Goal: Information Seeking & Learning: Learn about a topic

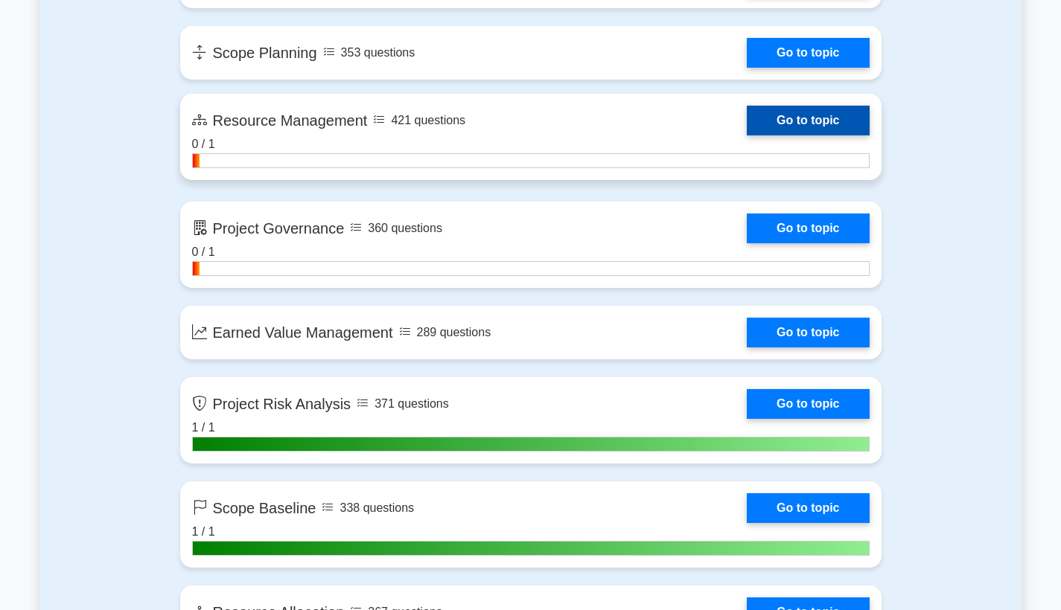
click at [801, 132] on link "Go to topic" at bounding box center [808, 121] width 122 height 30
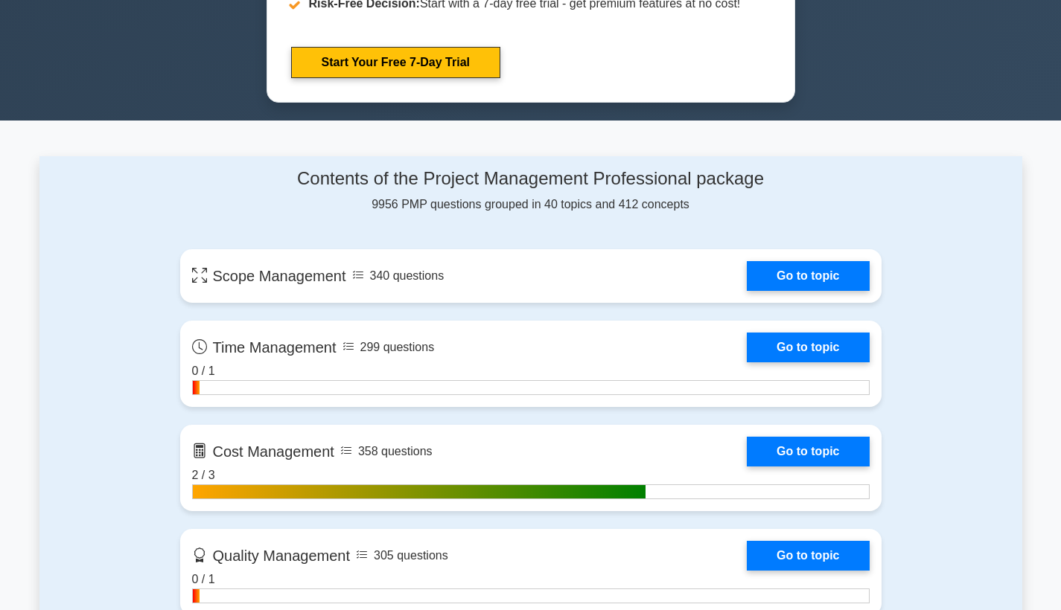
scroll to position [997, 0]
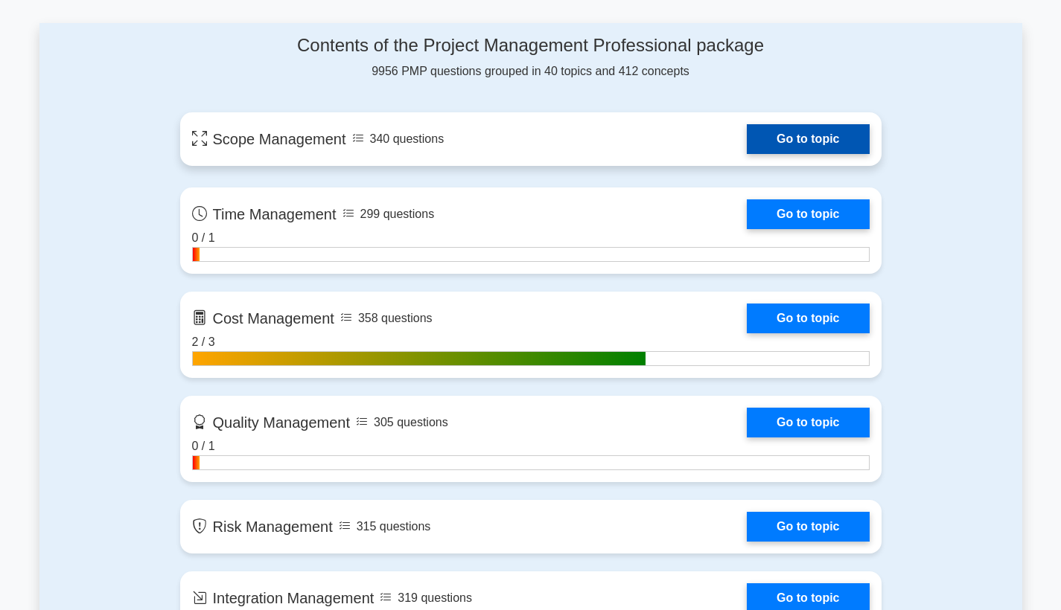
click at [747, 134] on link "Go to topic" at bounding box center [808, 139] width 122 height 30
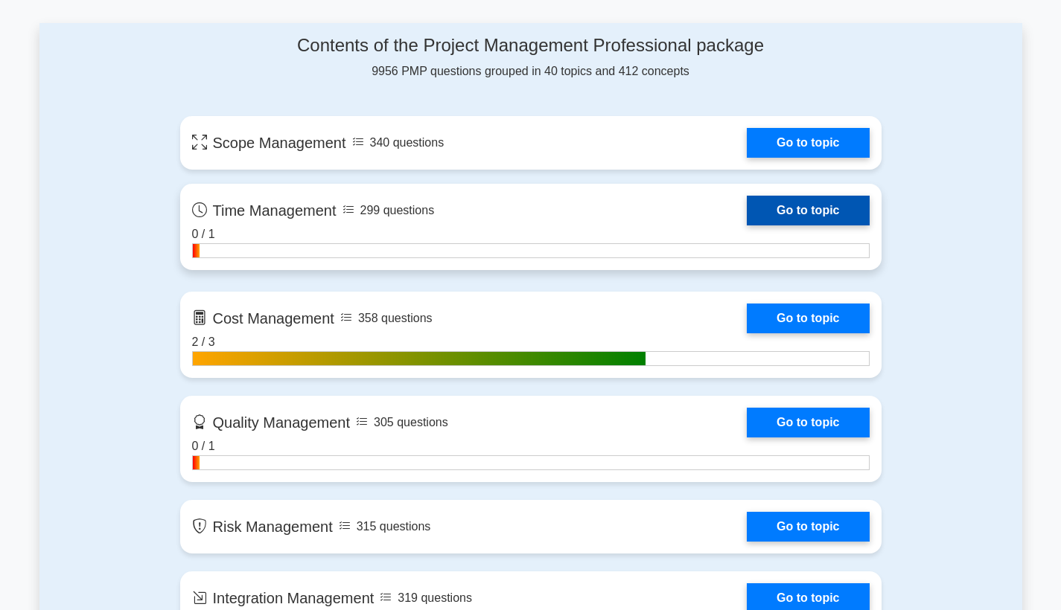
click at [766, 212] on link "Go to topic" at bounding box center [808, 211] width 122 height 30
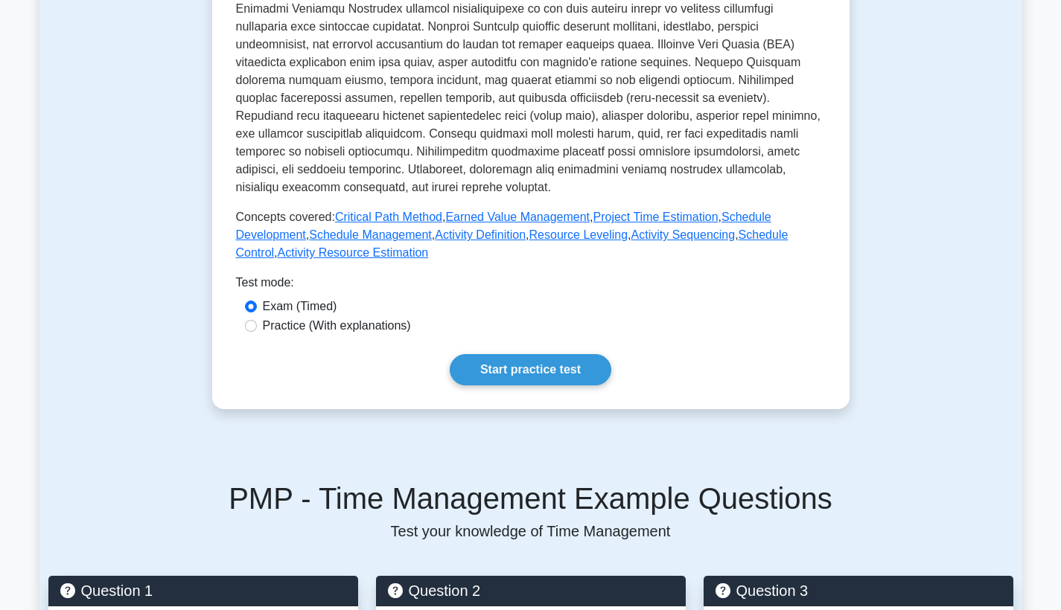
scroll to position [520, 0]
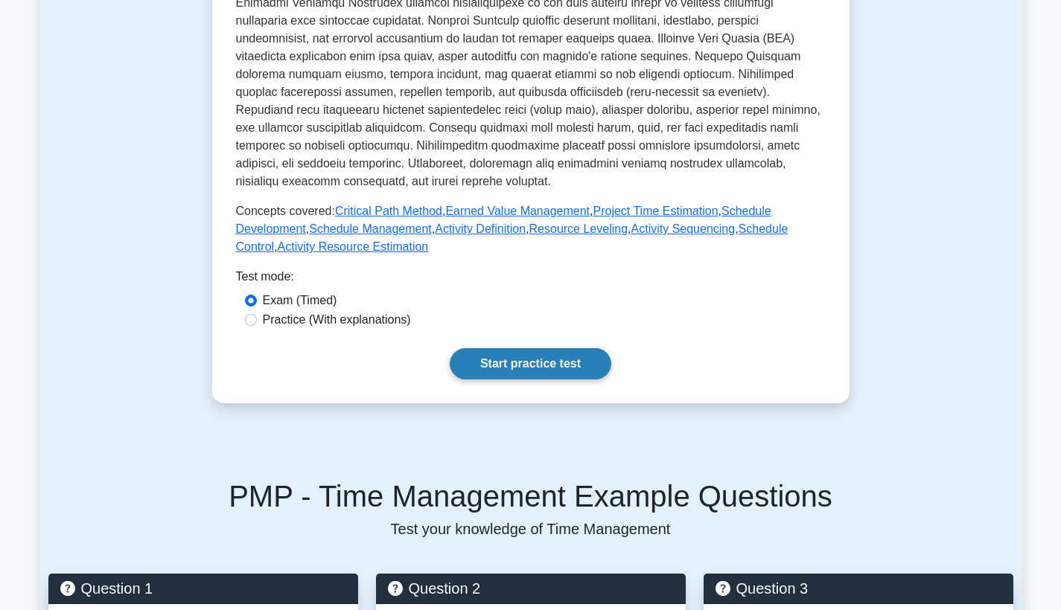
click at [526, 360] on link "Start practice test" at bounding box center [531, 363] width 162 height 31
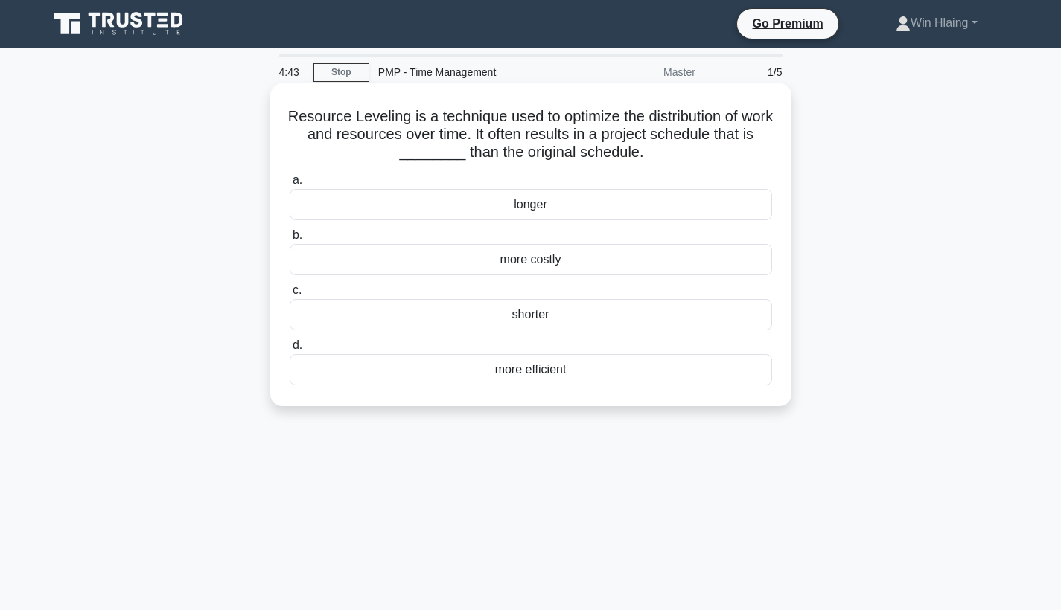
click at [540, 213] on div "longer" at bounding box center [531, 204] width 482 height 31
click at [290, 185] on input "a. longer" at bounding box center [290, 181] width 0 height 10
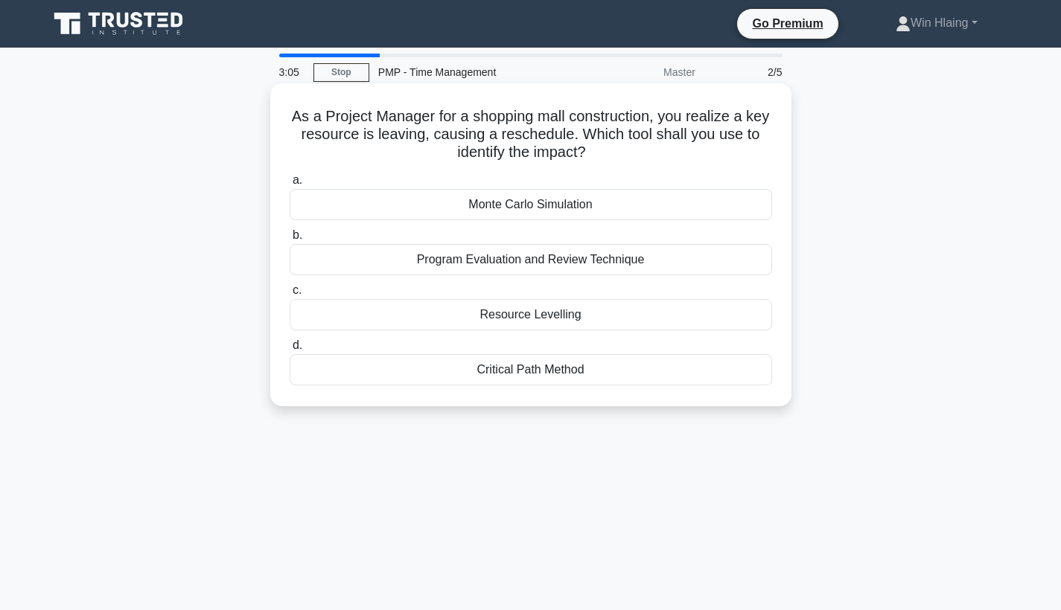
click at [555, 206] on div "Monte Carlo Simulation" at bounding box center [531, 204] width 482 height 31
click at [290, 185] on input "a. Monte Carlo Simulation" at bounding box center [290, 181] width 0 height 10
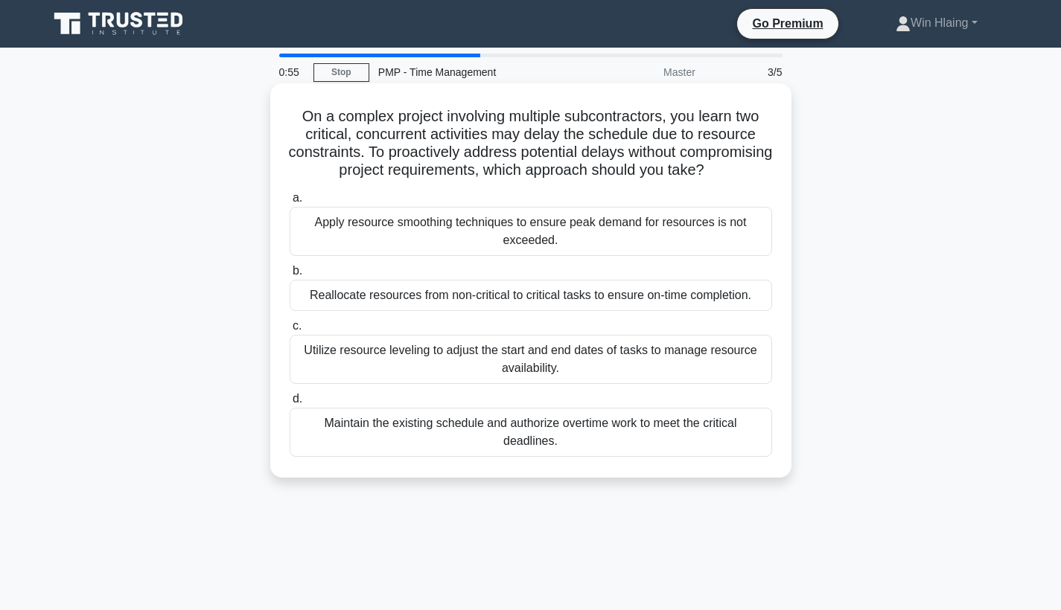
click at [562, 293] on div "Reallocate resources from non-critical to critical tasks to ensure on-time comp…" at bounding box center [531, 295] width 482 height 31
click at [290, 276] on input "b. Reallocate resources from non-critical to critical tasks to ensure on-time c…" at bounding box center [290, 272] width 0 height 10
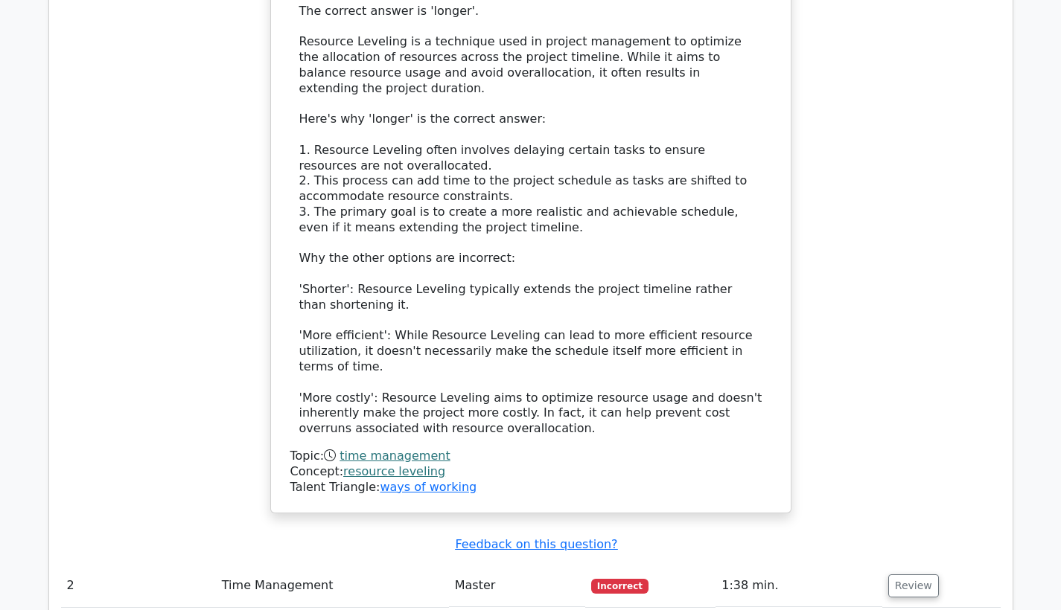
scroll to position [1624, 0]
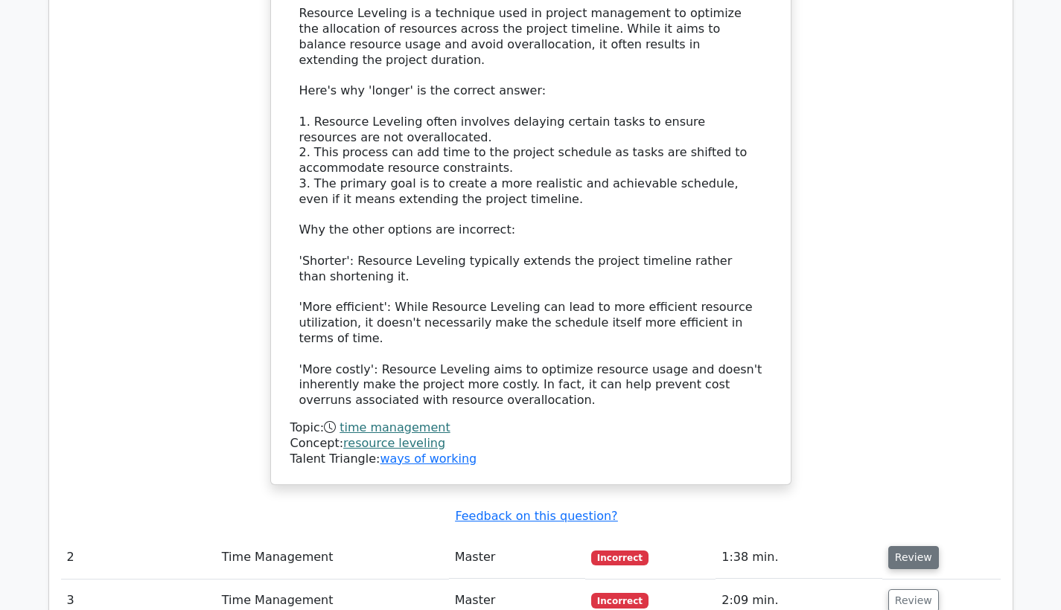
click at [918, 546] on button "Review" at bounding box center [913, 557] width 51 height 23
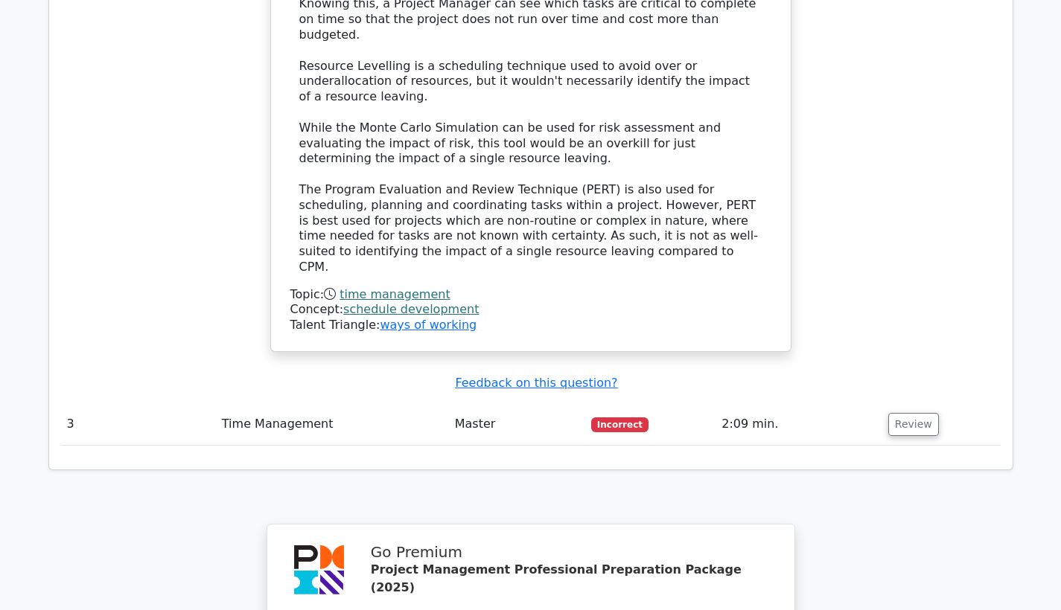
scroll to position [2649, 0]
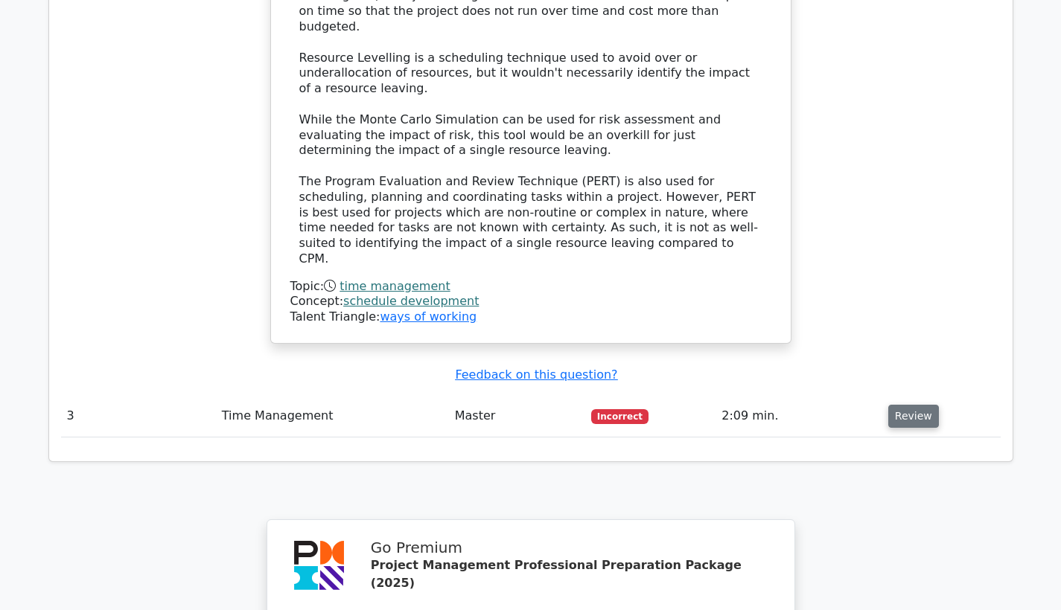
click at [909, 405] on button "Review" at bounding box center [913, 416] width 51 height 23
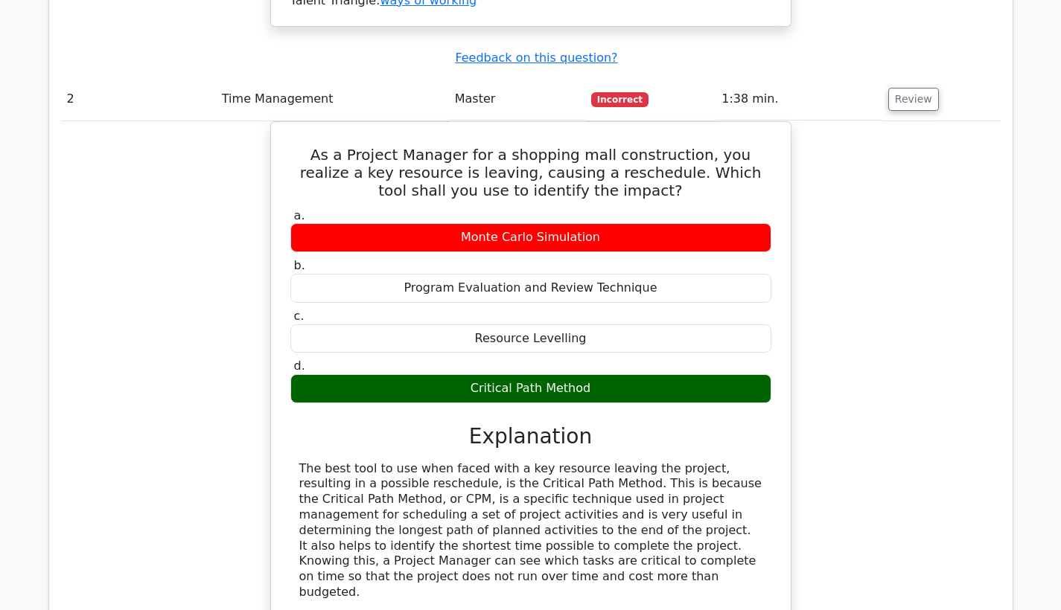
scroll to position [2092, 0]
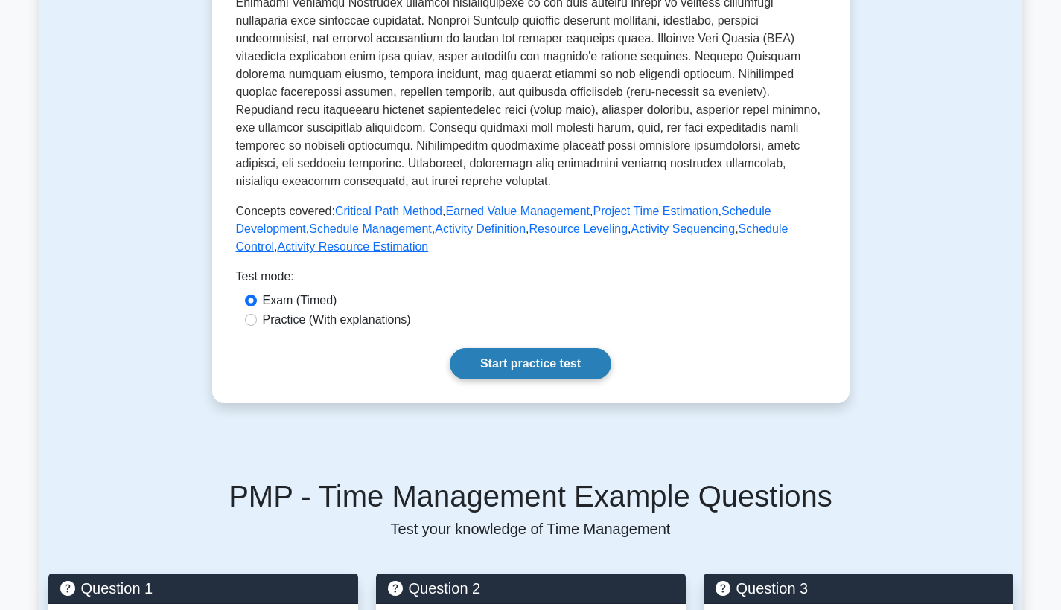
click at [588, 365] on link "Start practice test" at bounding box center [531, 363] width 162 height 31
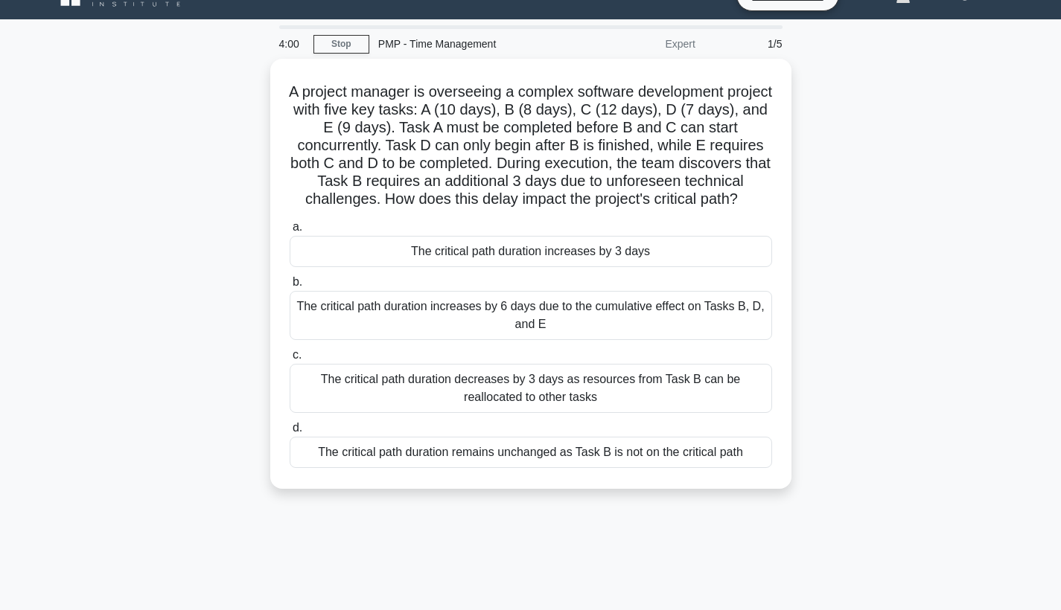
scroll to position [30, 0]
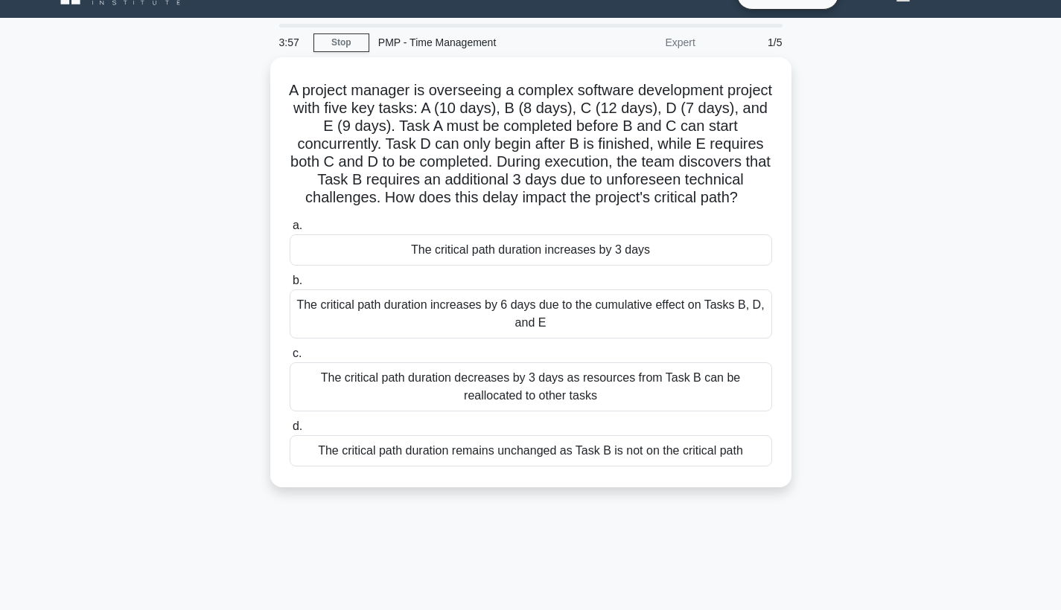
click at [838, 277] on div "A project manager is overseeing a complex software development project with fiv…" at bounding box center [530, 281] width 983 height 448
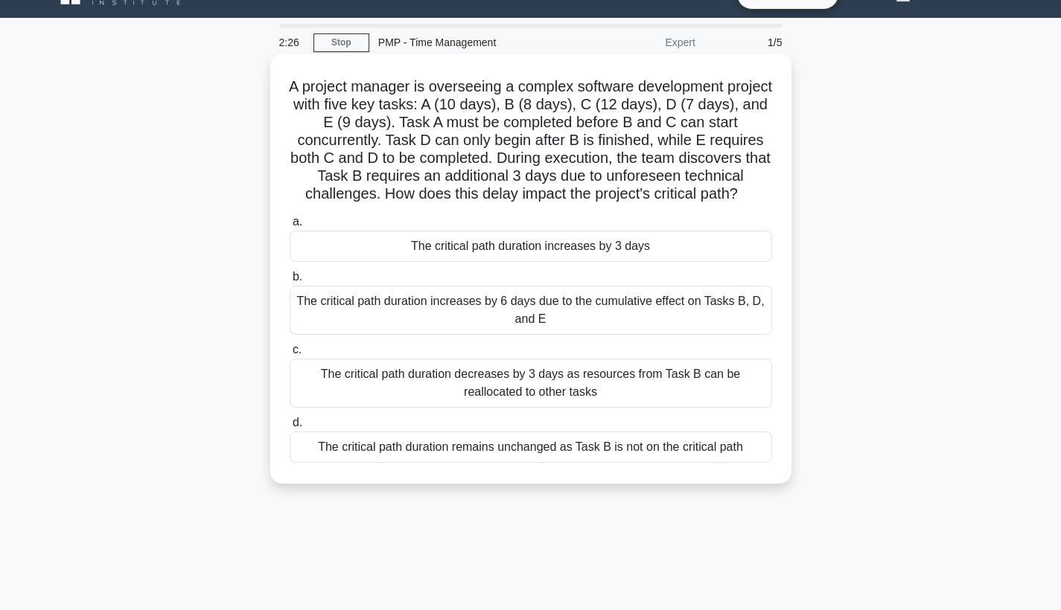
click at [600, 450] on div "The critical path duration remains unchanged as Task B is not on the critical p…" at bounding box center [531, 447] width 482 height 31
click at [290, 428] on input "d. The critical path duration remains unchanged as Task B is not on the critica…" at bounding box center [290, 423] width 0 height 10
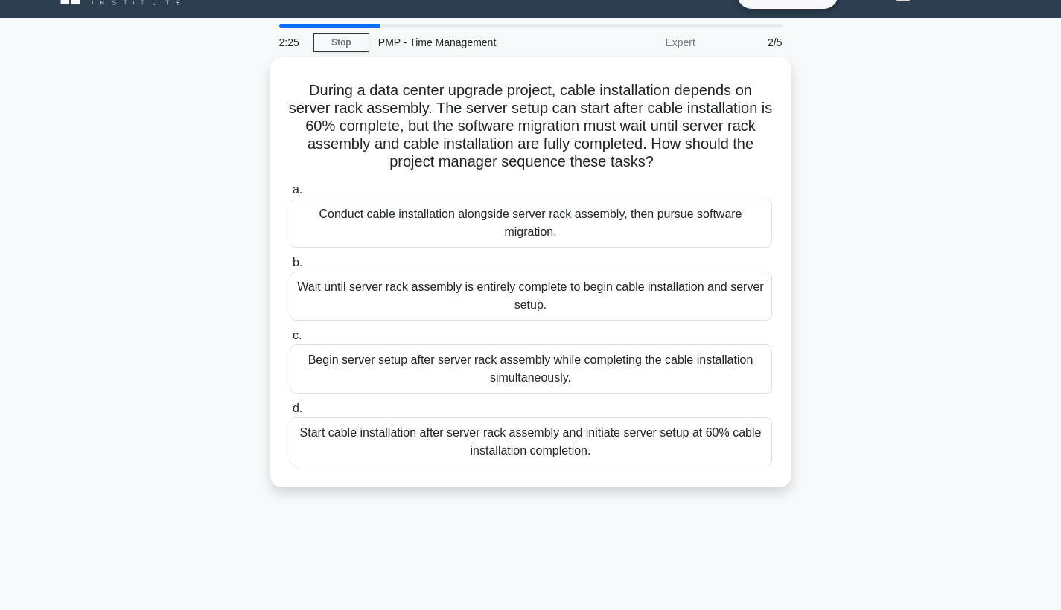
scroll to position [0, 0]
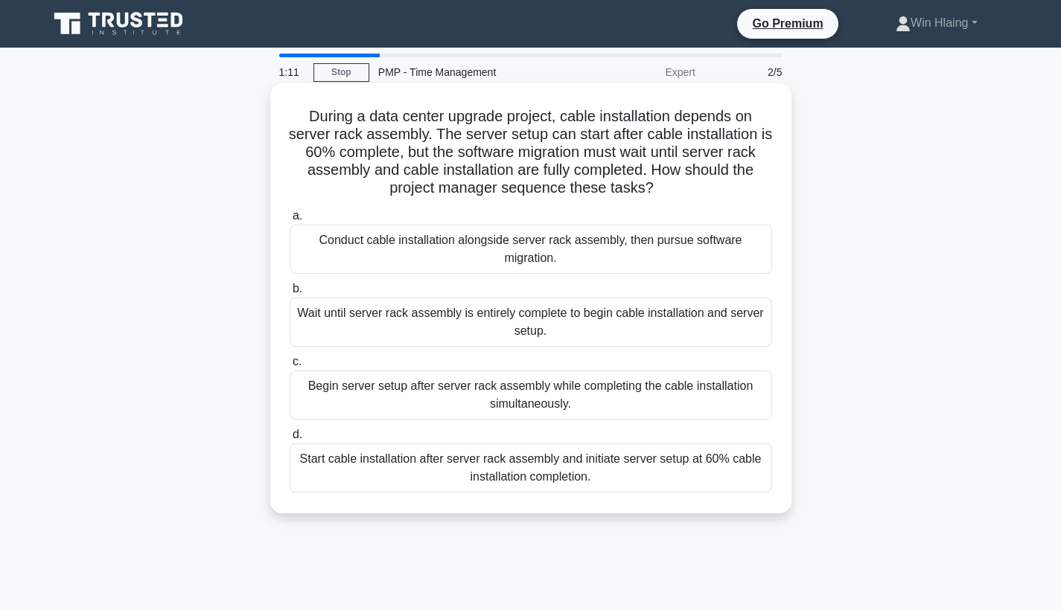
click at [584, 462] on div "Start cable installation after server rack assembly and initiate server setup a…" at bounding box center [531, 468] width 482 height 49
click at [290, 440] on input "d. Start cable installation after server rack assembly and initiate server setu…" at bounding box center [290, 435] width 0 height 10
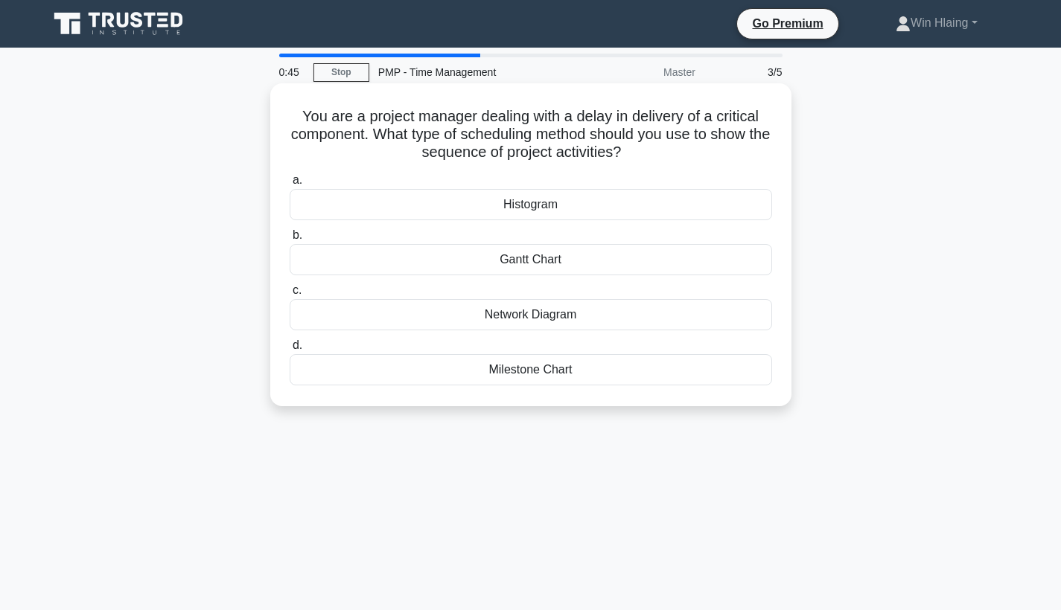
click at [570, 202] on div "Histogram" at bounding box center [531, 204] width 482 height 31
click at [290, 185] on input "a. Histogram" at bounding box center [290, 181] width 0 height 10
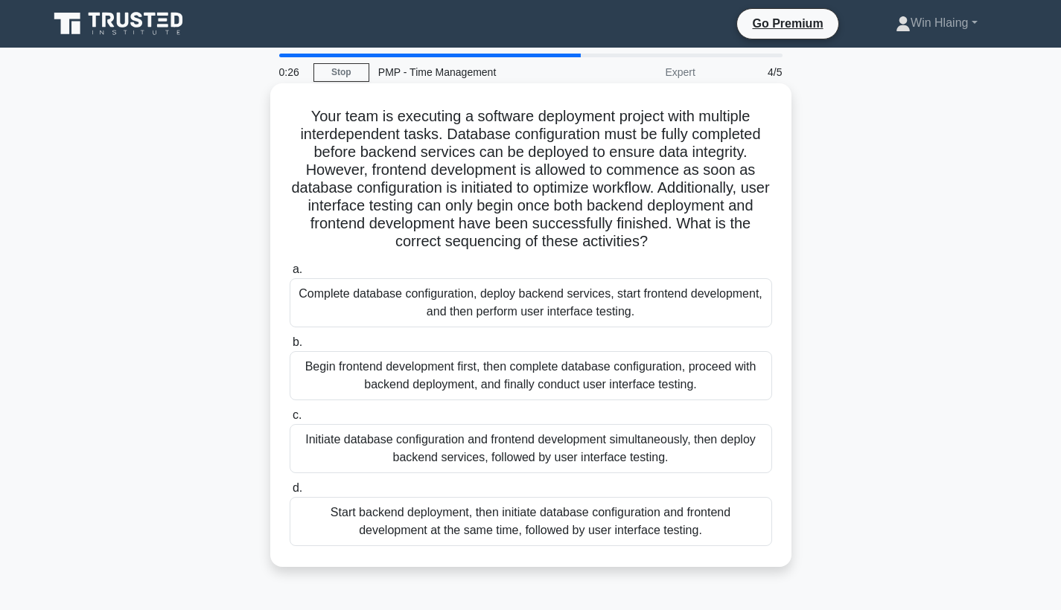
click at [532, 276] on label "a. Complete database configuration, deploy backend services, start frontend dev…" at bounding box center [531, 294] width 482 height 67
click at [290, 275] on input "a. Complete database configuration, deploy backend services, start frontend dev…" at bounding box center [290, 270] width 0 height 10
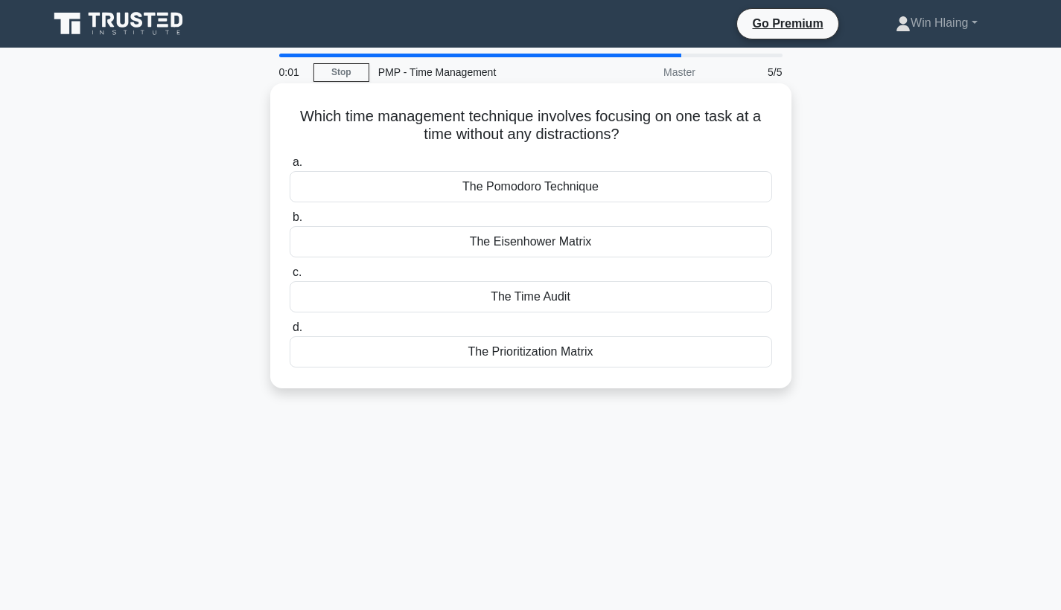
click at [572, 197] on div "The Pomodoro Technique" at bounding box center [531, 186] width 482 height 31
click at [290, 168] on input "a. The Pomodoro Technique" at bounding box center [290, 163] width 0 height 10
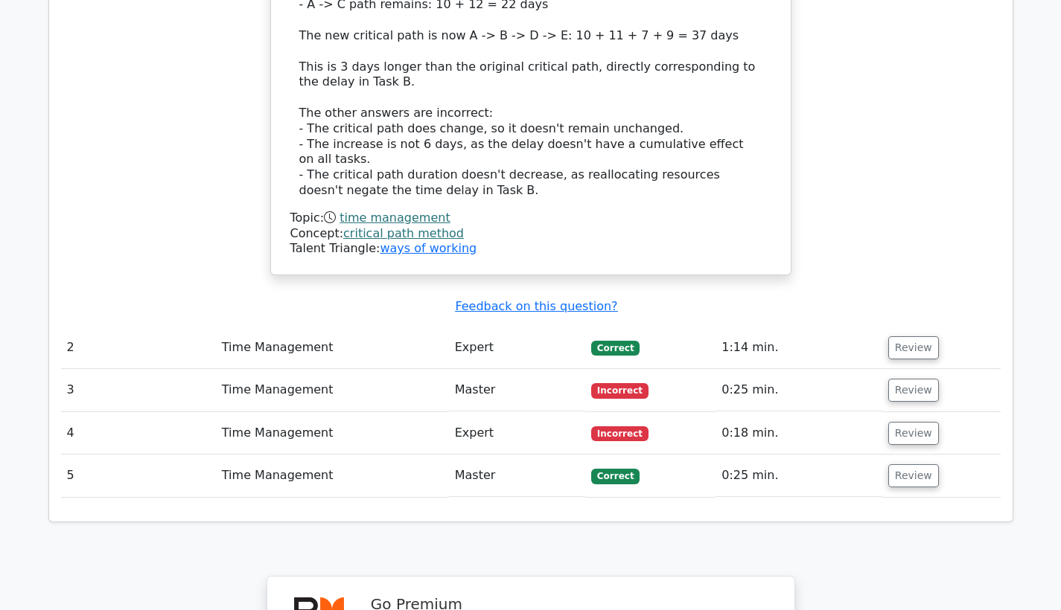
scroll to position [1991, 0]
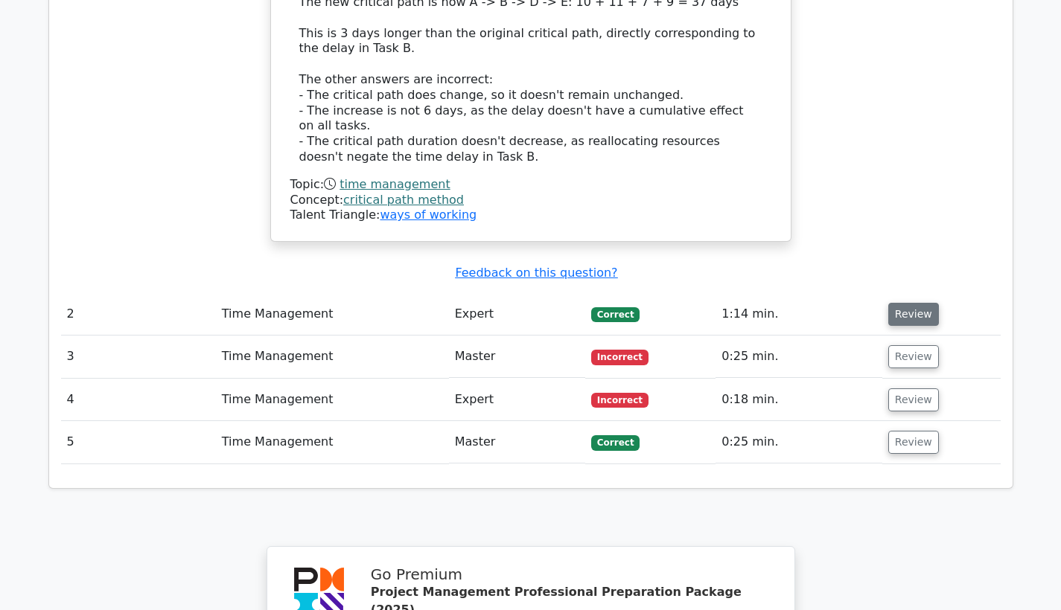
click at [903, 303] on button "Review" at bounding box center [913, 314] width 51 height 23
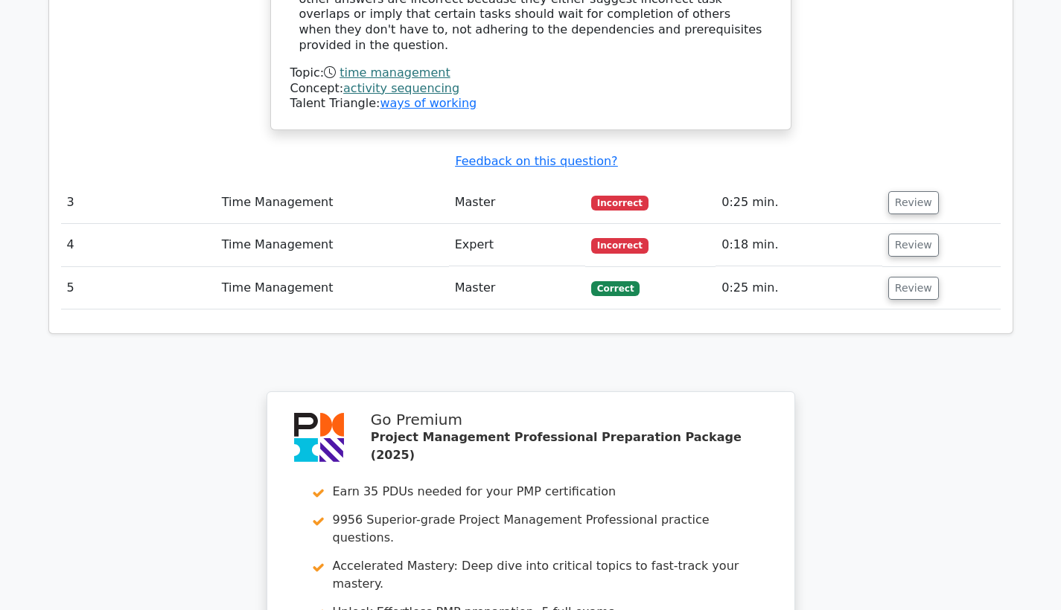
scroll to position [2950, 0]
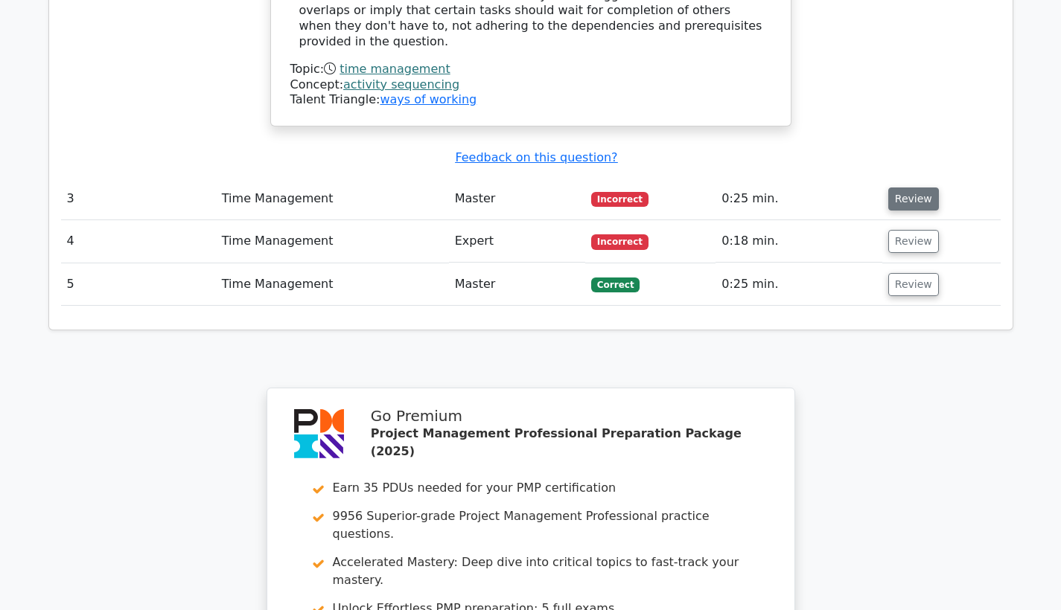
click at [913, 188] on button "Review" at bounding box center [913, 199] width 51 height 23
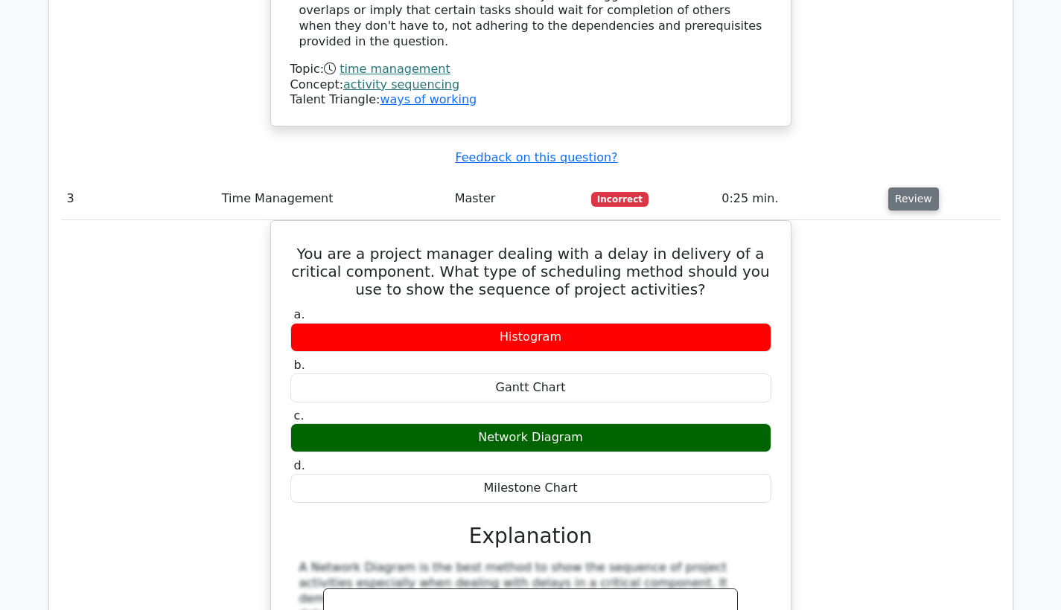
click at [913, 188] on button "Review" at bounding box center [913, 199] width 51 height 23
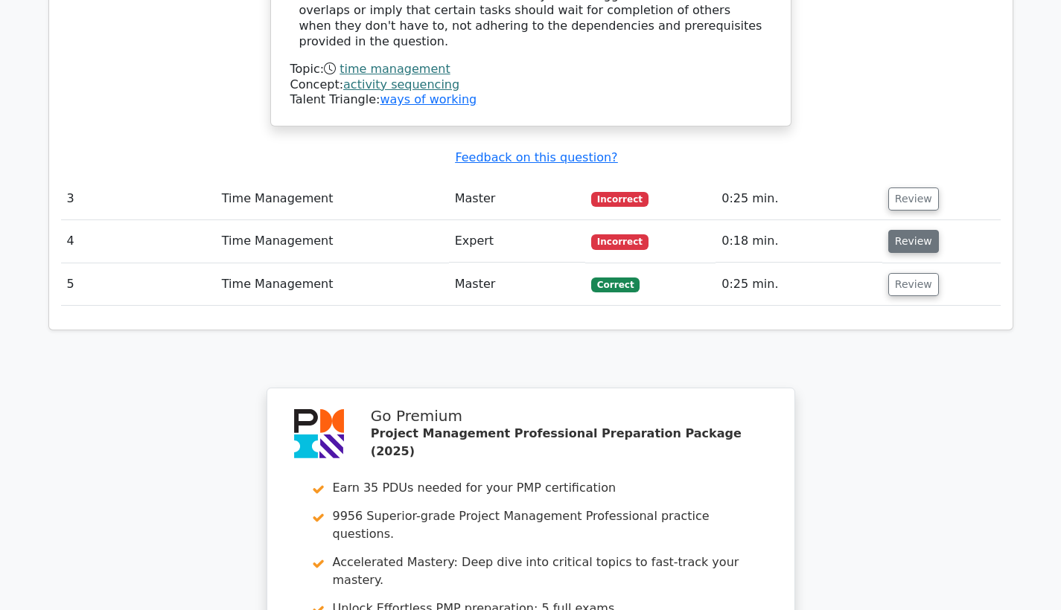
click at [900, 230] on button "Review" at bounding box center [913, 241] width 51 height 23
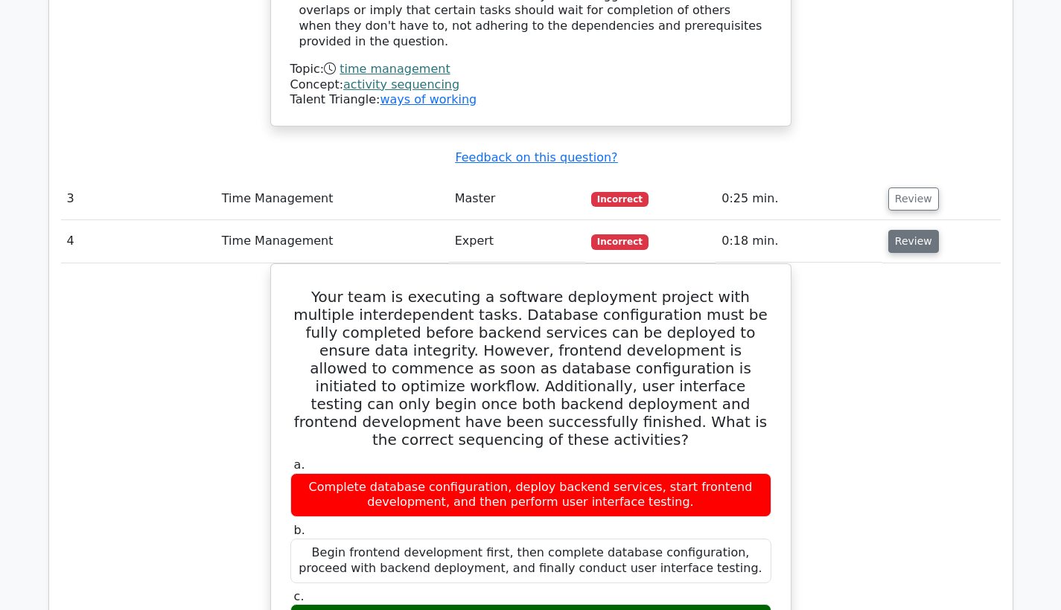
click at [900, 230] on button "Review" at bounding box center [913, 241] width 51 height 23
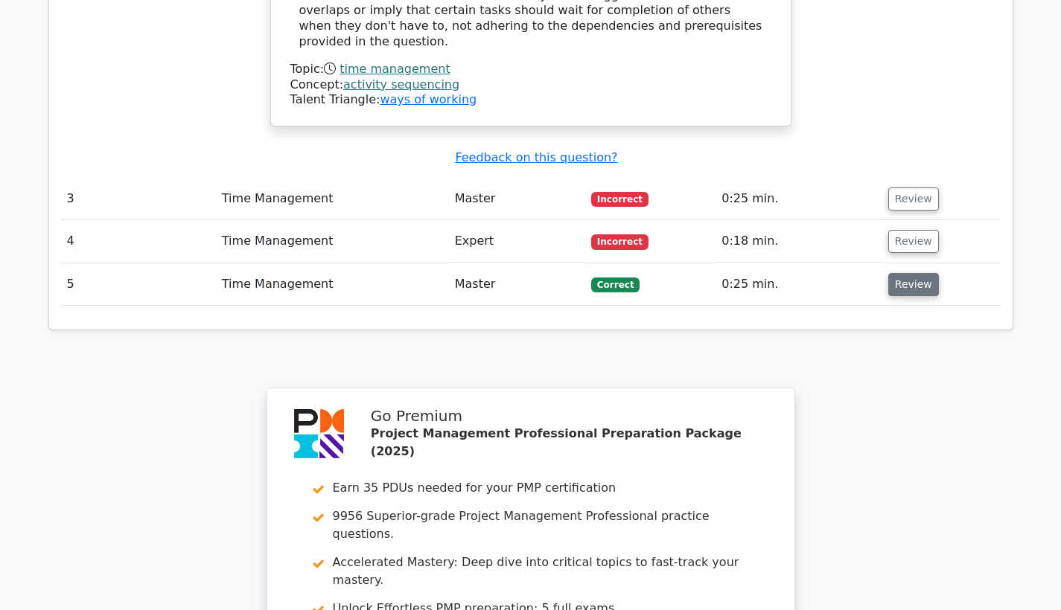
click at [900, 273] on button "Review" at bounding box center [913, 284] width 51 height 23
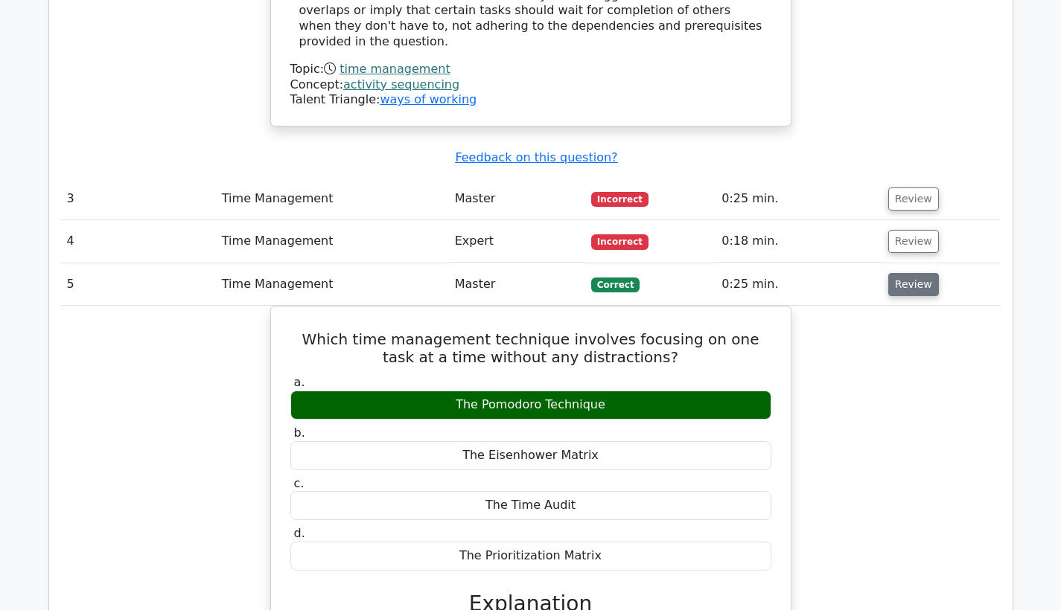
click at [900, 273] on button "Review" at bounding box center [913, 284] width 51 height 23
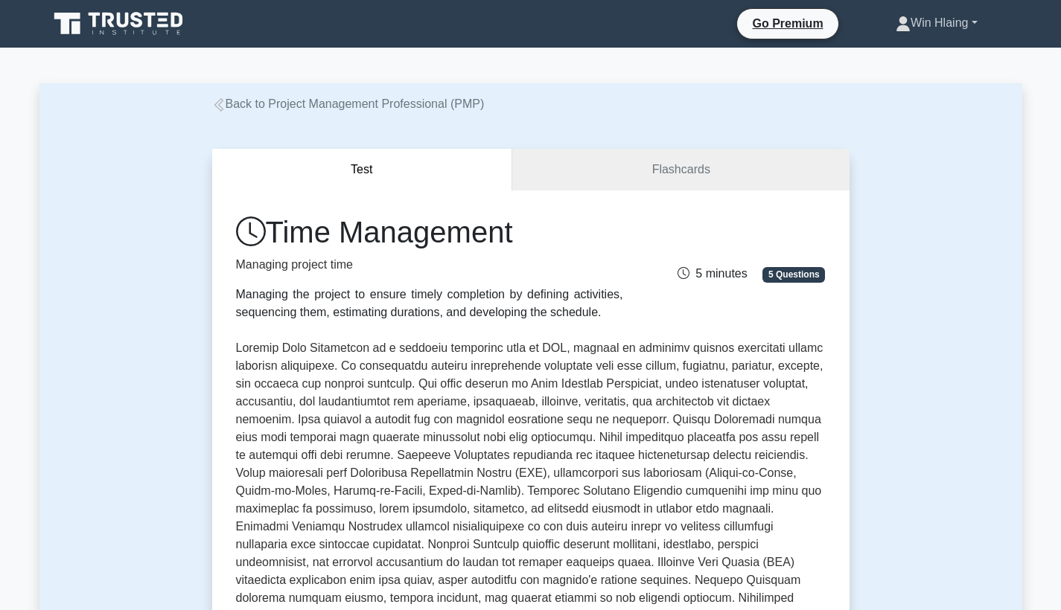
click at [942, 17] on link "Win Hlaing" at bounding box center [936, 23] width 153 height 30
click at [910, 57] on link "Profile" at bounding box center [920, 58] width 118 height 24
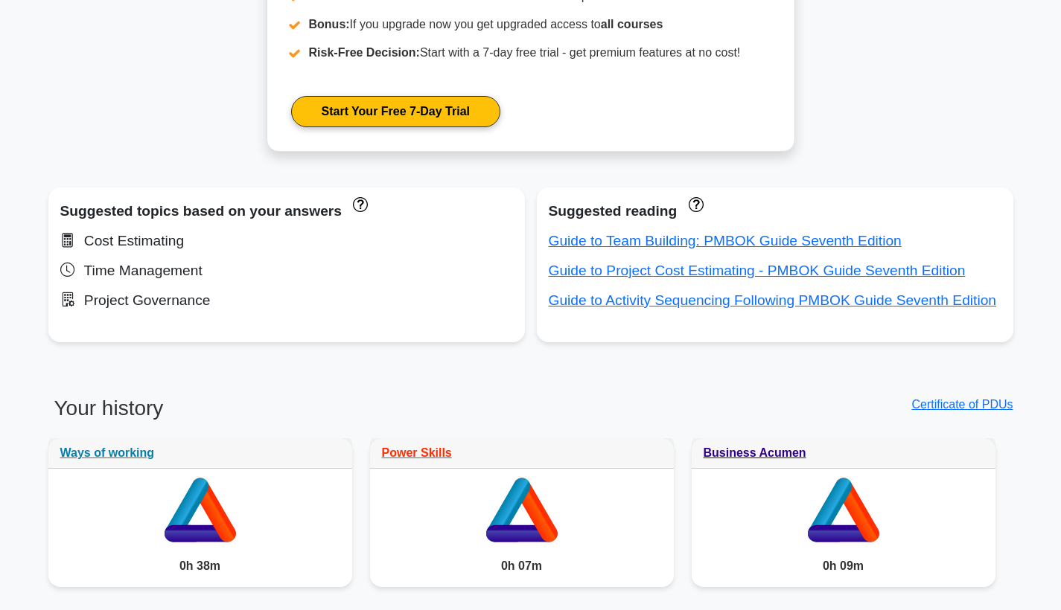
scroll to position [973, 0]
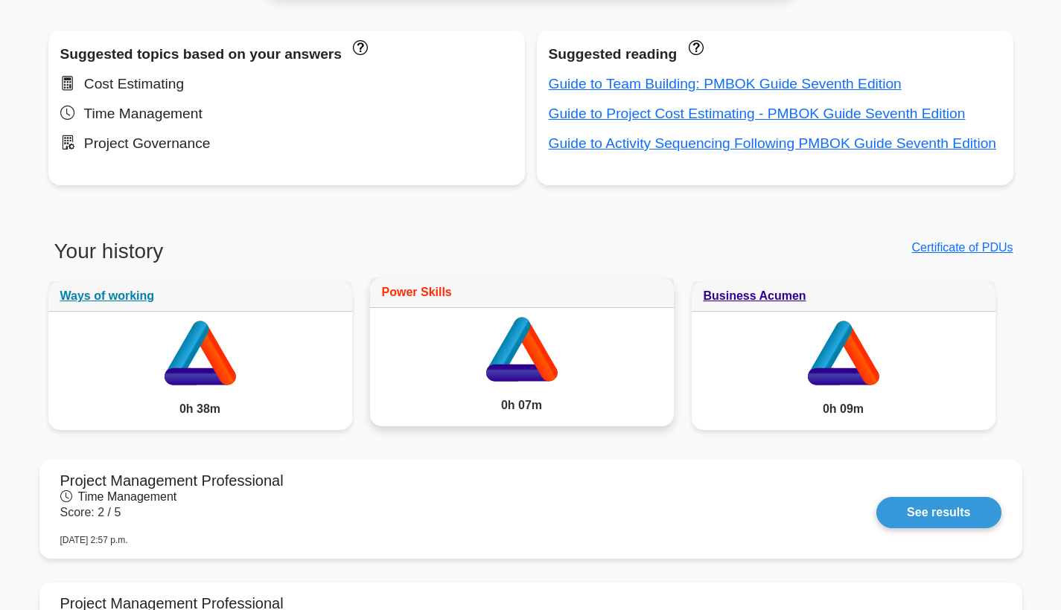
click at [442, 295] on link "Power Skills" at bounding box center [417, 292] width 70 height 13
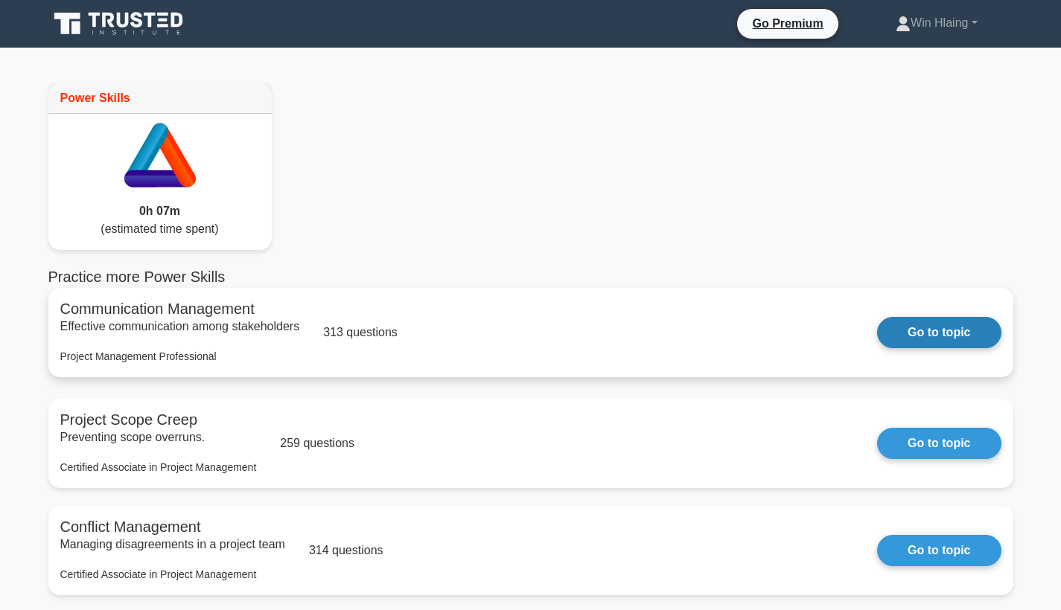
click at [905, 336] on link "Go to topic" at bounding box center [939, 332] width 124 height 31
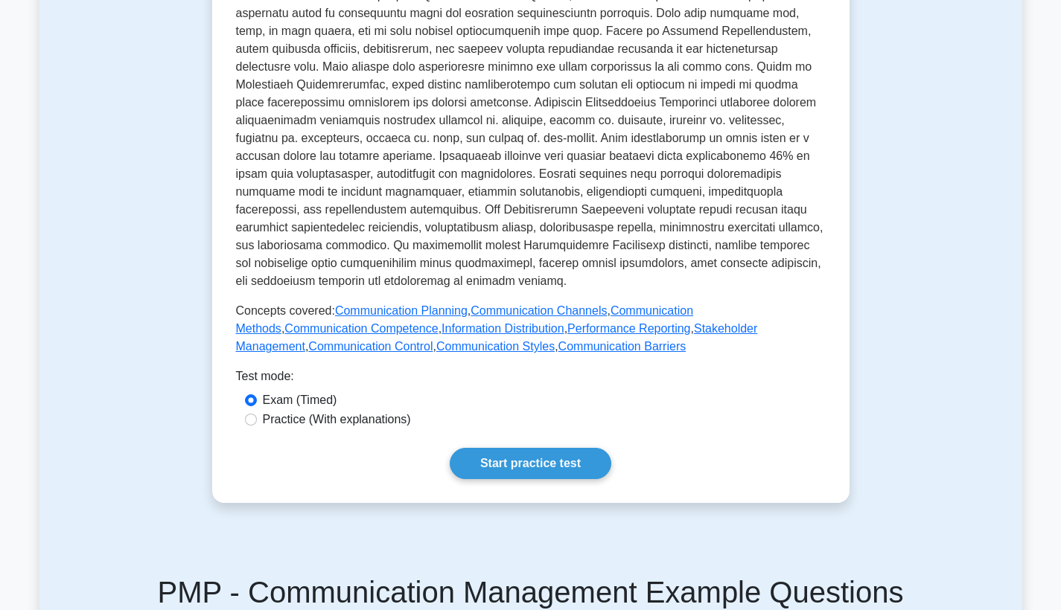
scroll to position [499, 0]
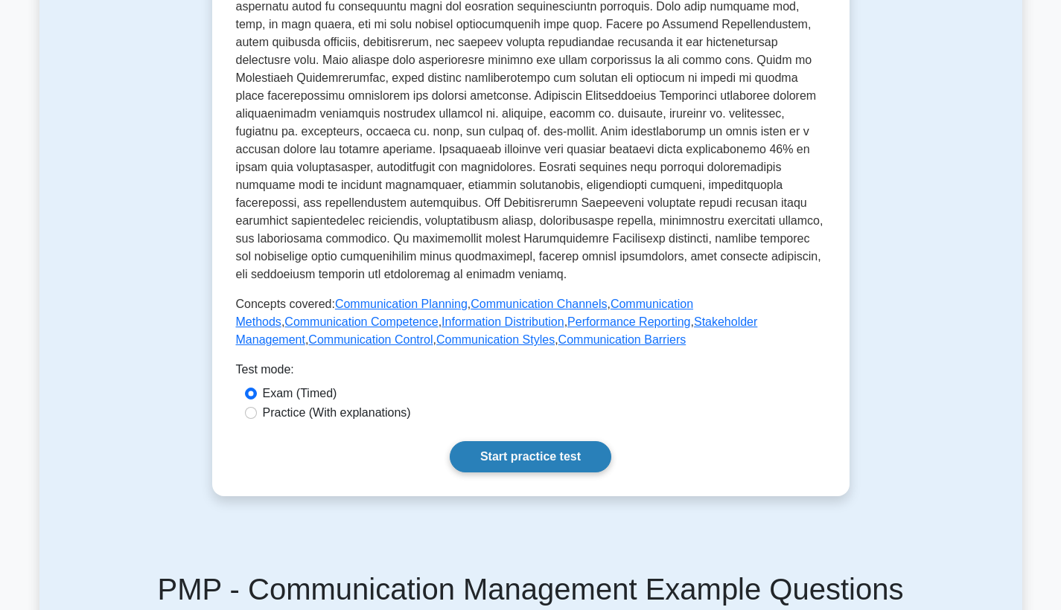
click at [500, 461] on link "Start practice test" at bounding box center [531, 456] width 162 height 31
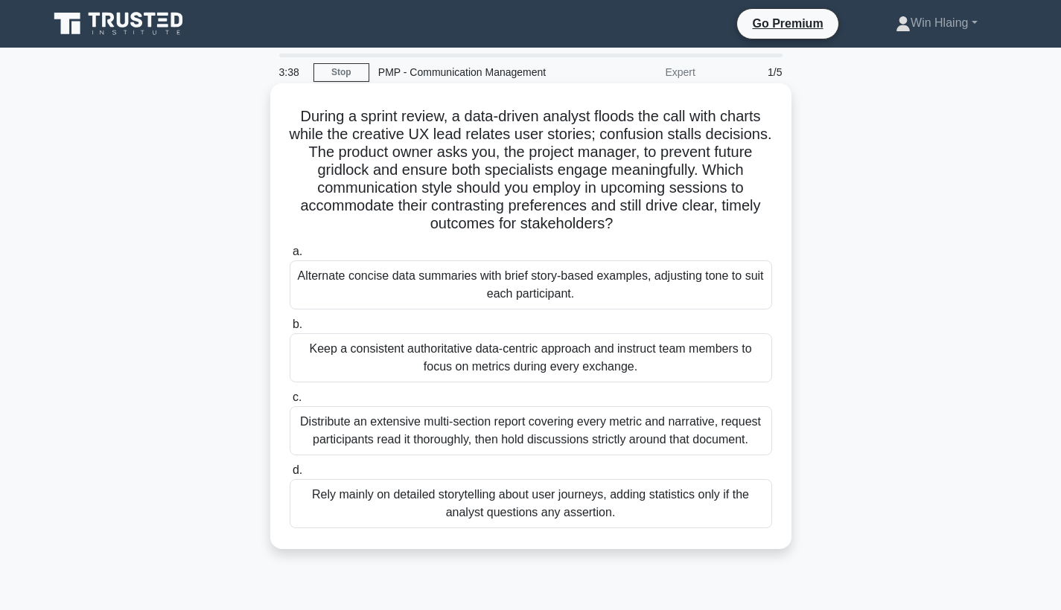
click at [504, 437] on div "Distribute an extensive multi-section report covering every metric and narrativ…" at bounding box center [531, 430] width 482 height 49
click at [290, 403] on input "c. Distribute an extensive multi-section report covering every metric and narra…" at bounding box center [290, 398] width 0 height 10
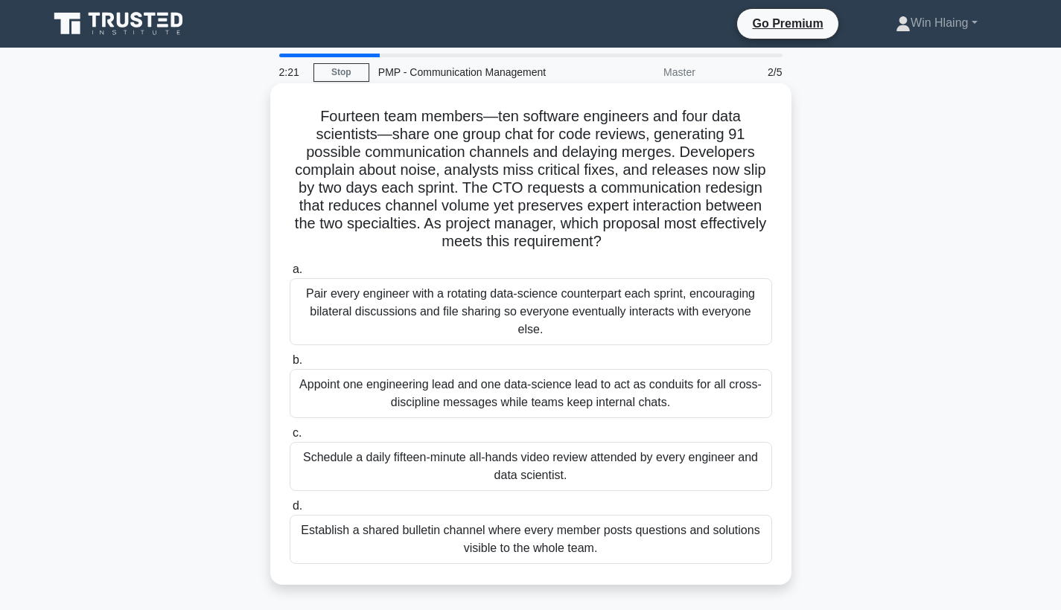
click at [616, 528] on div "Establish a shared bulletin channel where every member posts questions and solu…" at bounding box center [531, 539] width 482 height 49
click at [290, 511] on input "d. Establish a shared bulletin channel where every member posts questions and s…" at bounding box center [290, 507] width 0 height 10
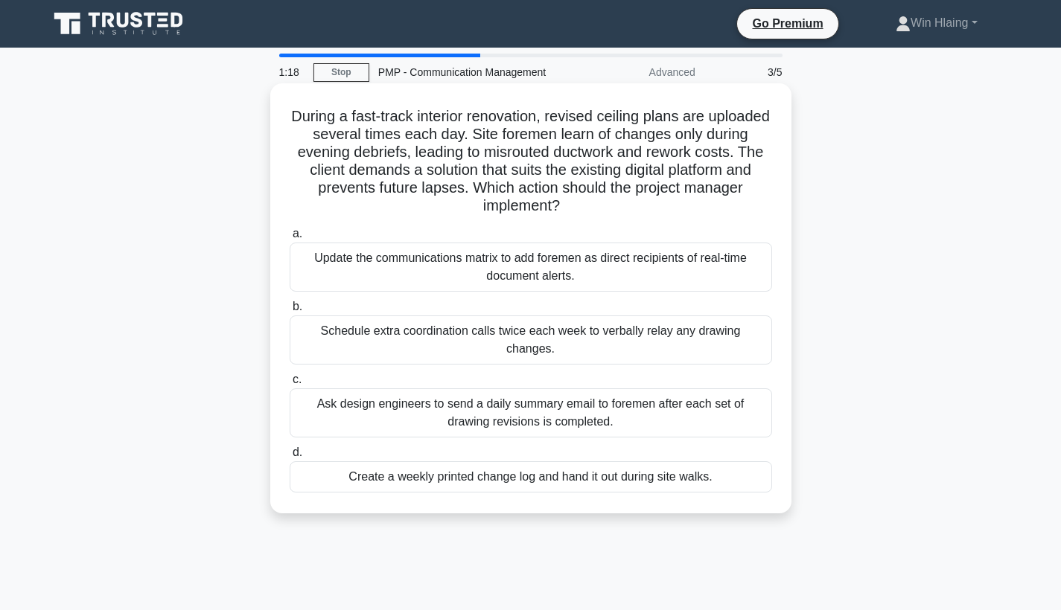
click at [593, 277] on div "Update the communications matrix to add foremen as direct recipients of real-ti…" at bounding box center [531, 267] width 482 height 49
click at [290, 239] on input "a. Update the communications matrix to add foremen as direct recipients of real…" at bounding box center [290, 234] width 0 height 10
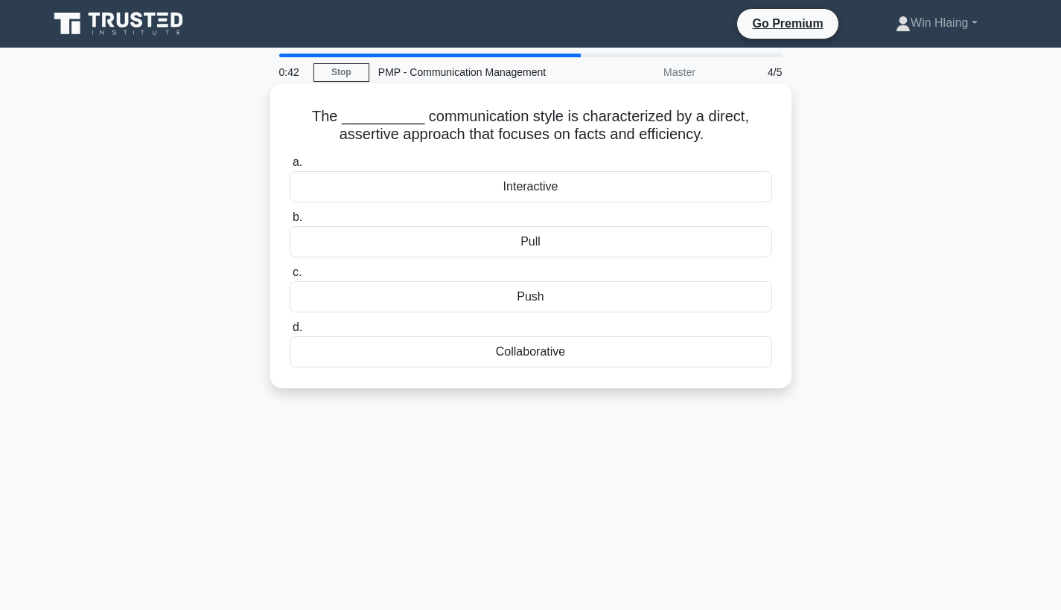
click at [587, 185] on div "Interactive" at bounding box center [531, 186] width 482 height 31
click at [290, 168] on input "a. Interactive" at bounding box center [290, 163] width 0 height 10
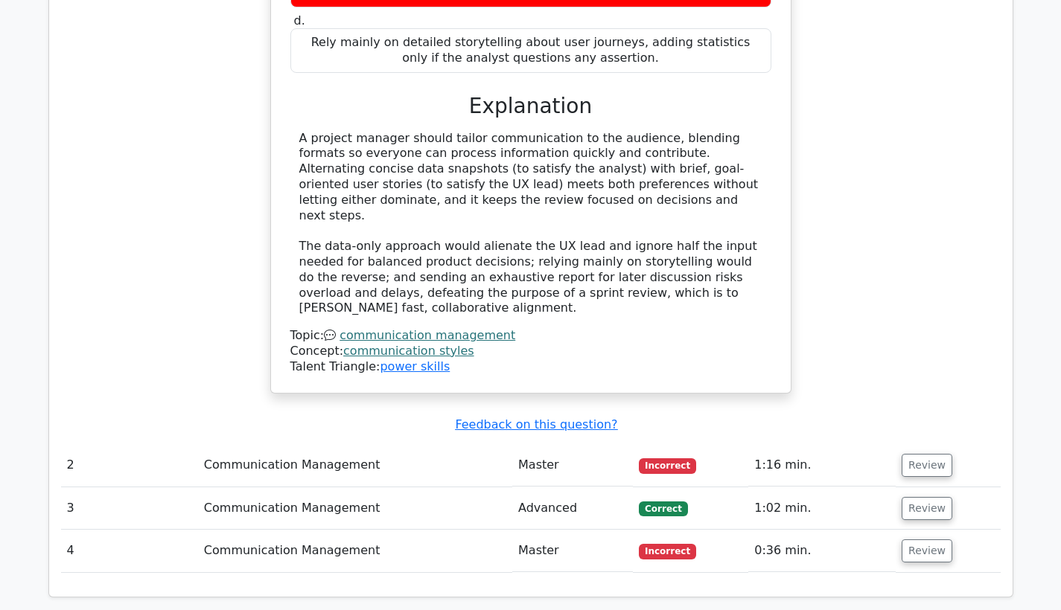
scroll to position [1636, 0]
click at [927, 454] on button "Review" at bounding box center [927, 465] width 51 height 23
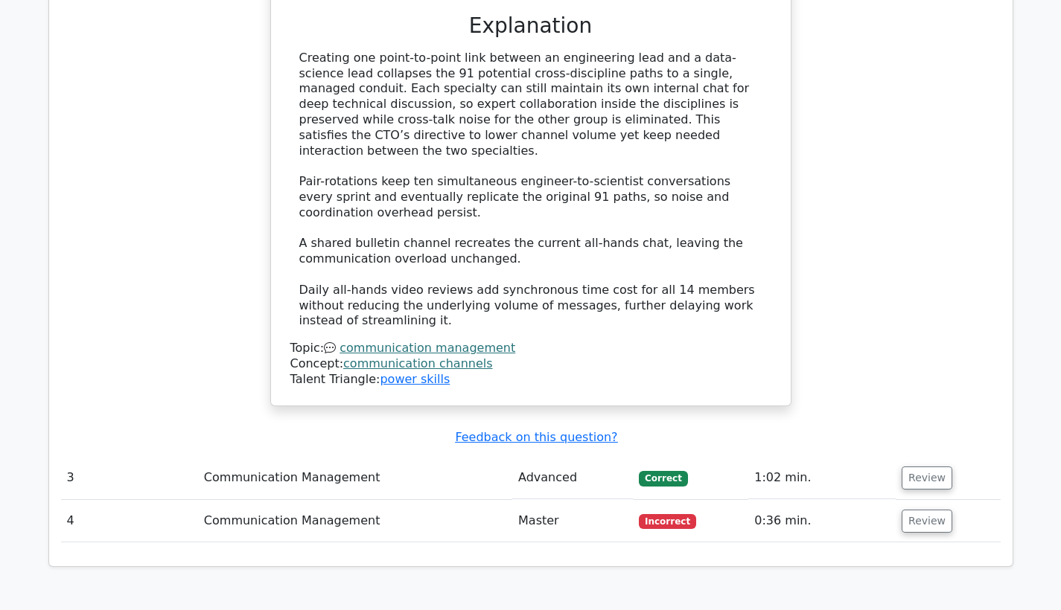
scroll to position [2478, 0]
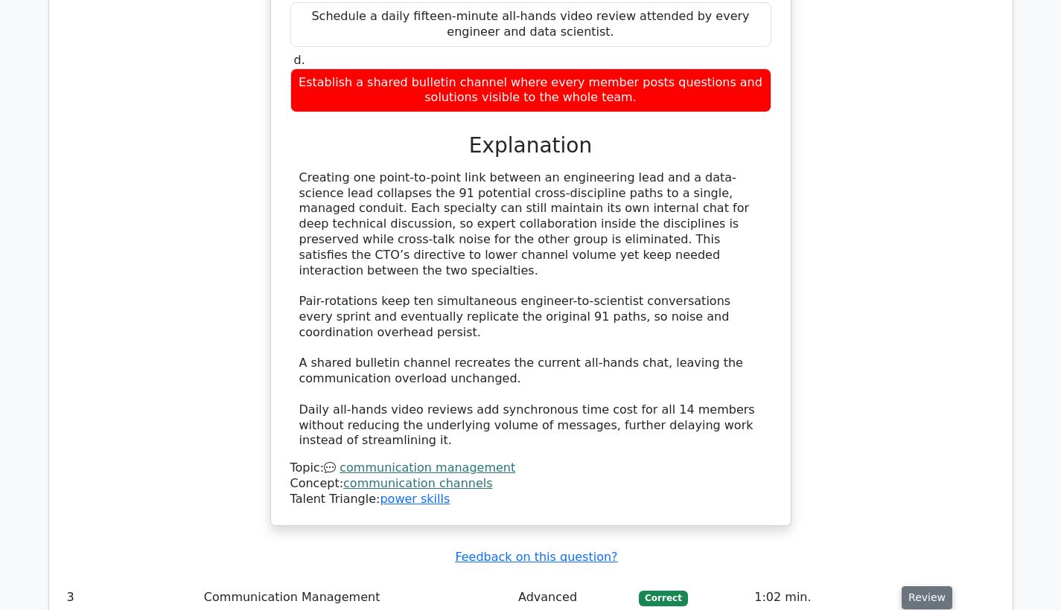
click at [922, 587] on button "Review" at bounding box center [927, 598] width 51 height 23
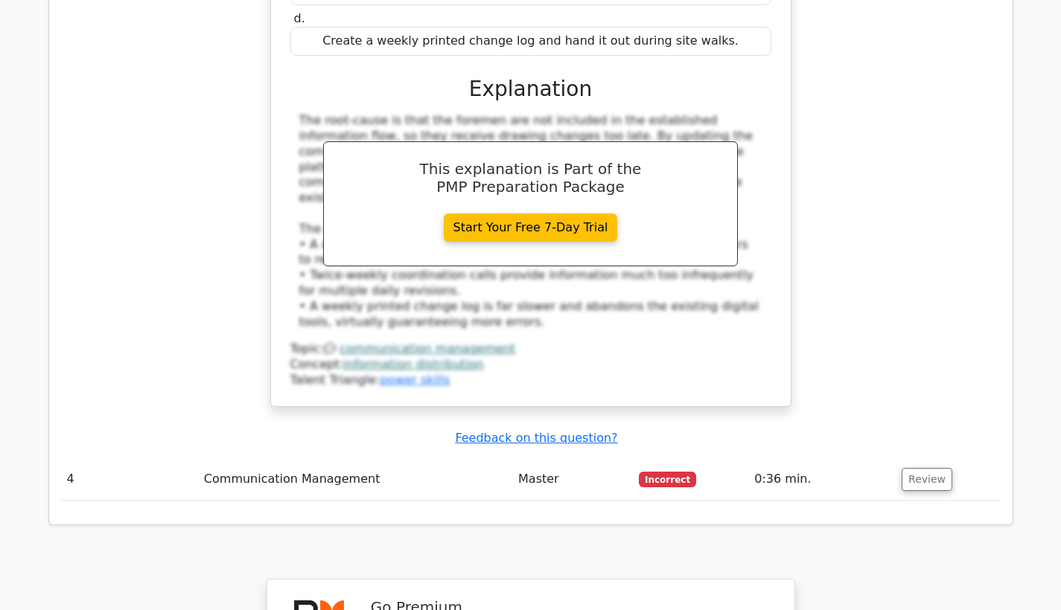
scroll to position [3433, 0]
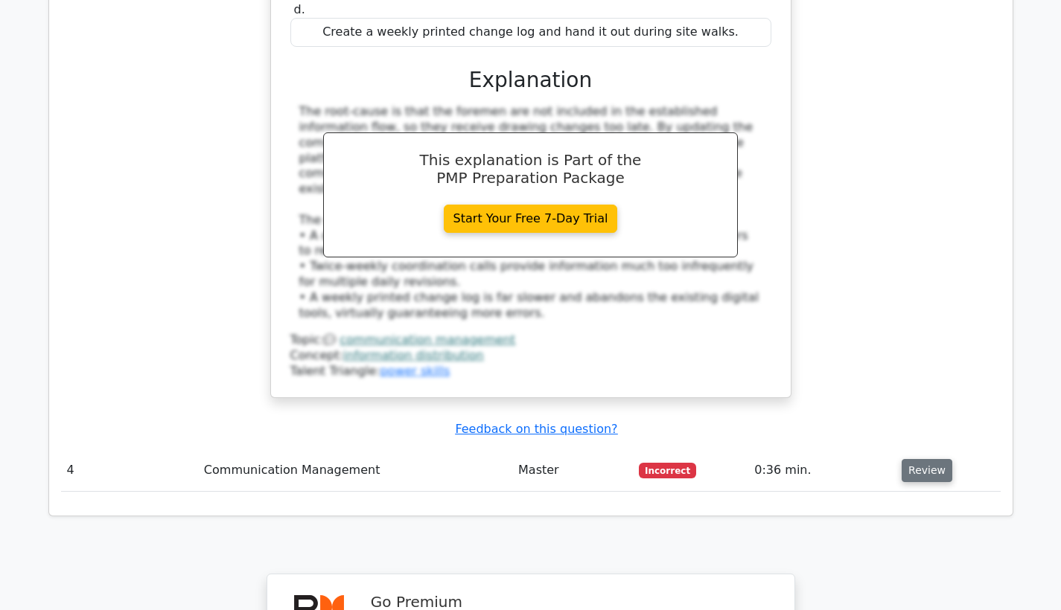
click at [925, 459] on button "Review" at bounding box center [927, 470] width 51 height 23
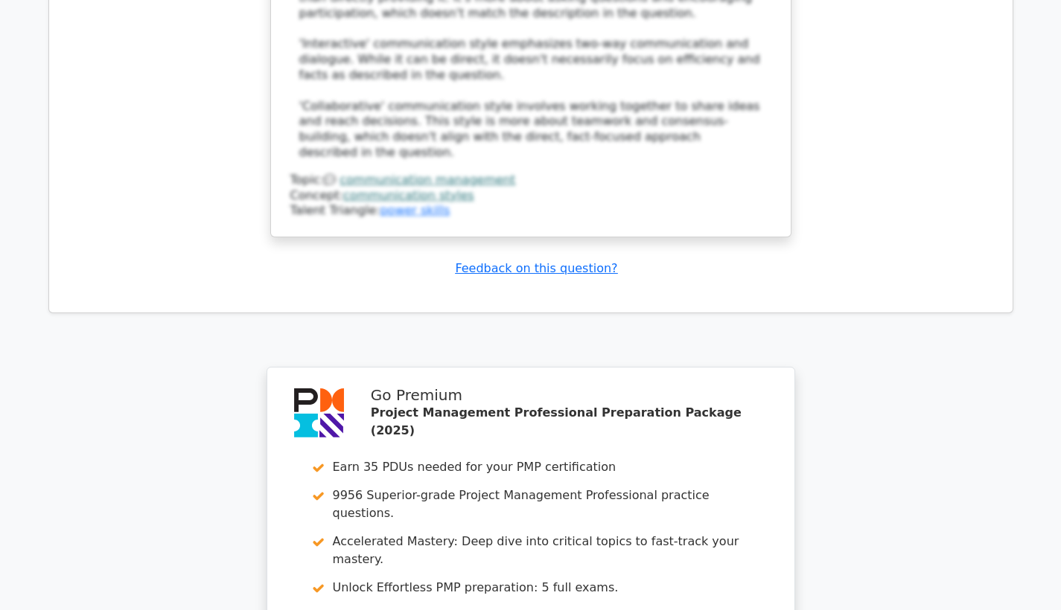
scroll to position [4634, 0]
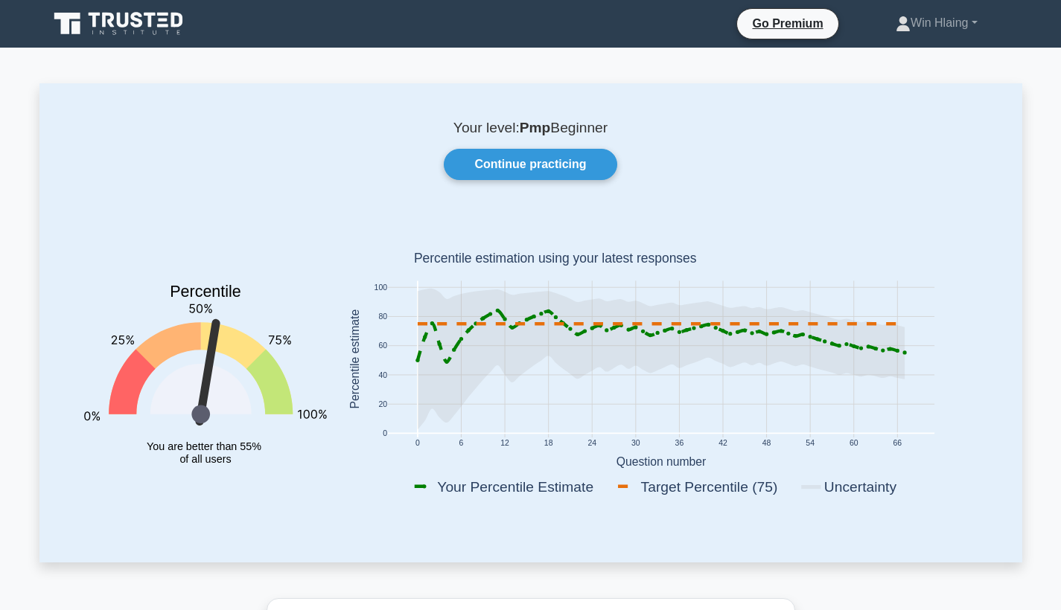
click at [679, 374] on icon at bounding box center [679, 359] width 0 height 157
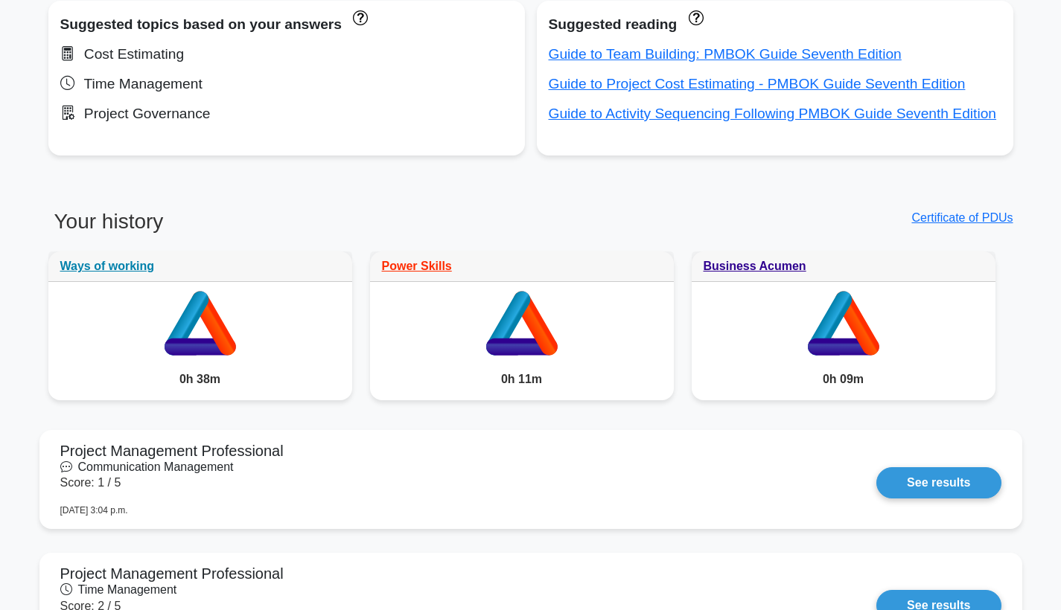
scroll to position [1007, 0]
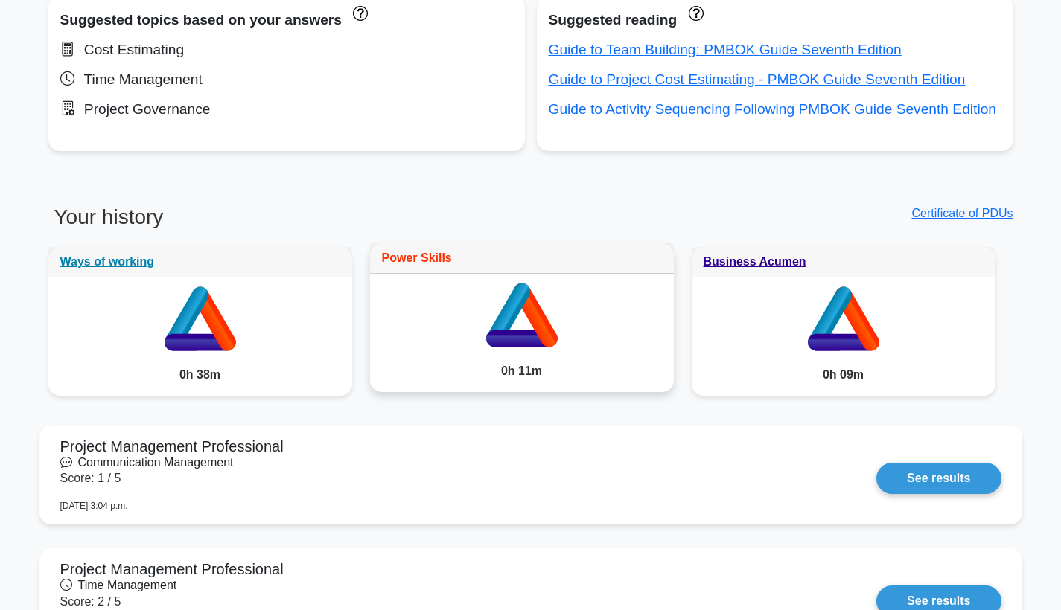
click at [447, 263] on link "Power Skills" at bounding box center [417, 258] width 70 height 13
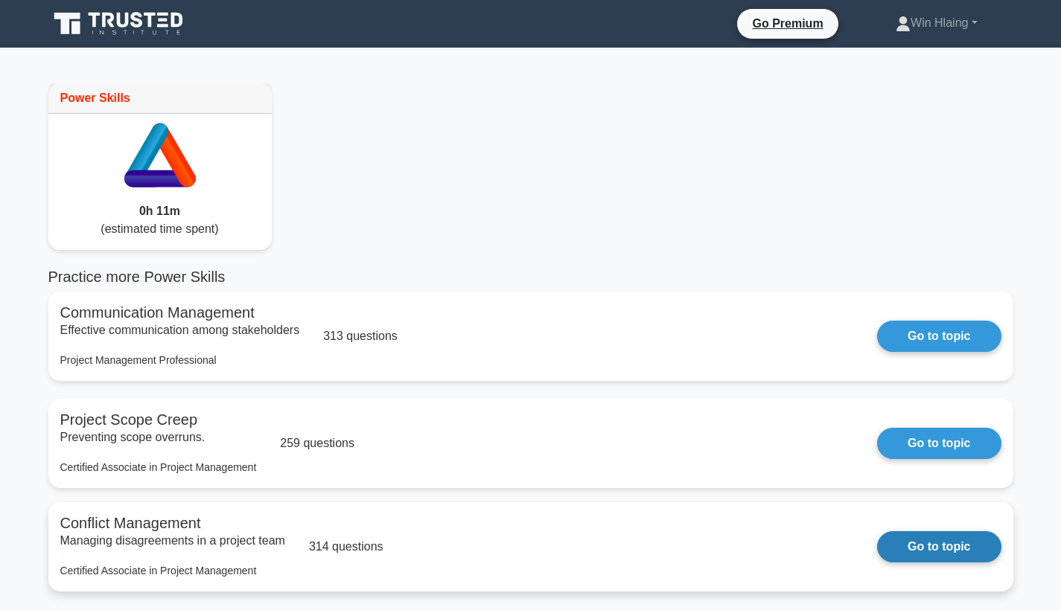
click at [924, 553] on link "Go to topic" at bounding box center [939, 547] width 124 height 31
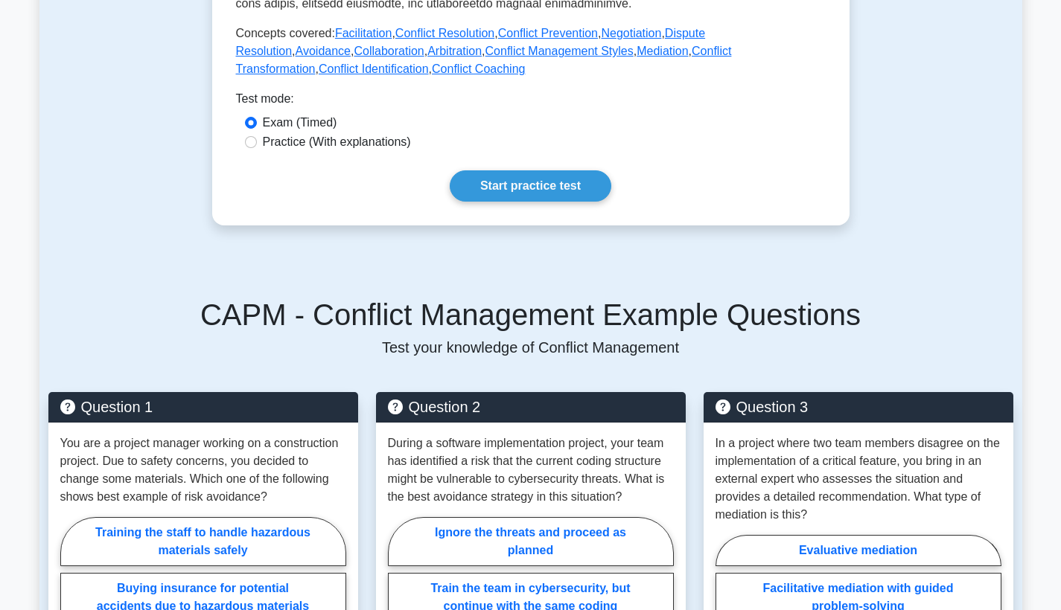
scroll to position [697, 0]
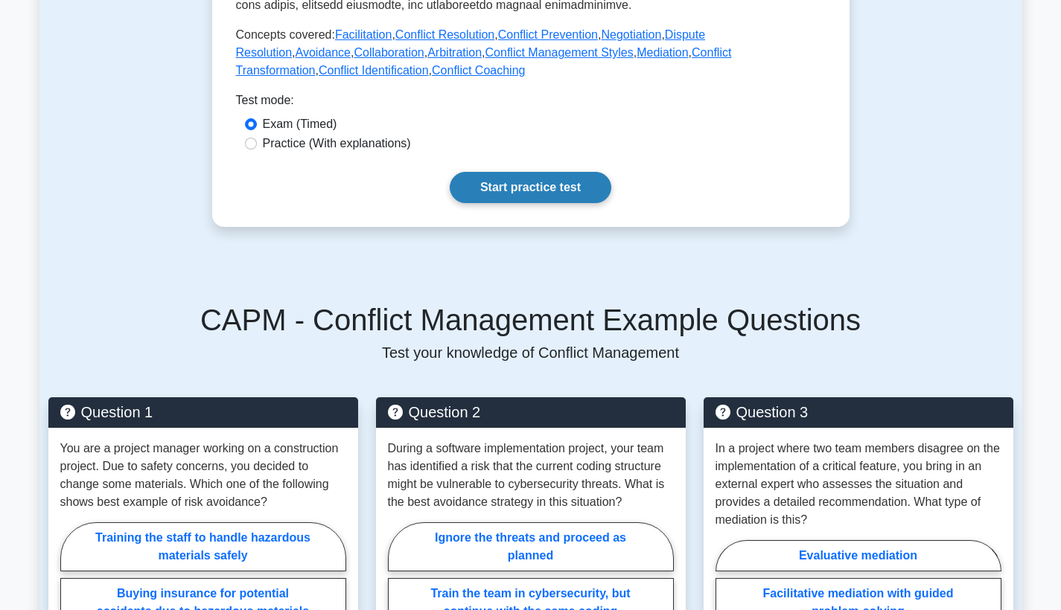
click at [540, 172] on link "Start practice test" at bounding box center [531, 187] width 162 height 31
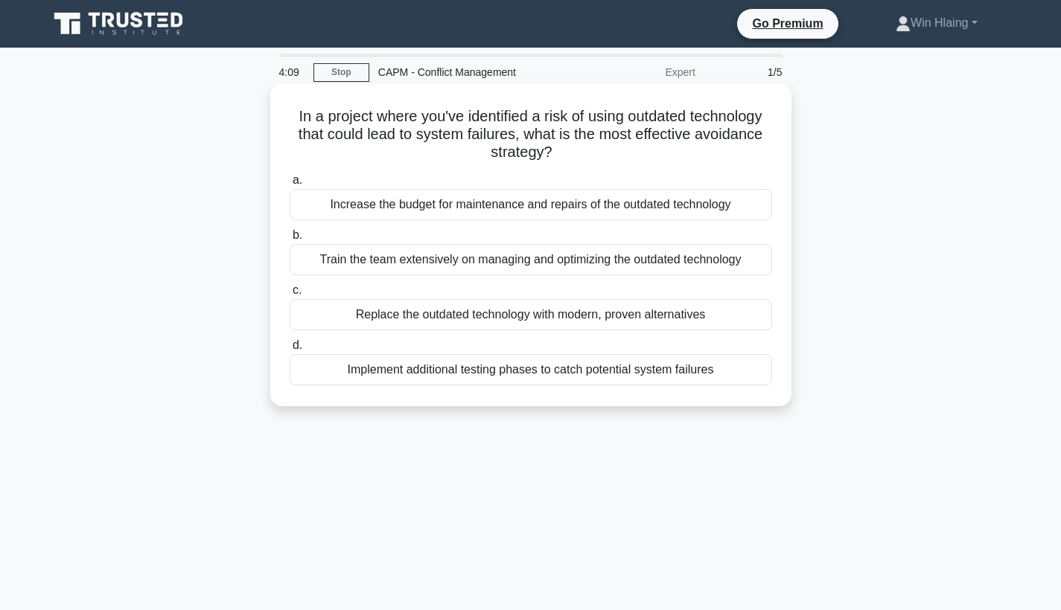
click at [526, 374] on div "Implement additional testing phases to catch potential system failures" at bounding box center [531, 369] width 482 height 31
click at [290, 351] on input "d. Implement additional testing phases to catch potential system failures" at bounding box center [290, 346] width 0 height 10
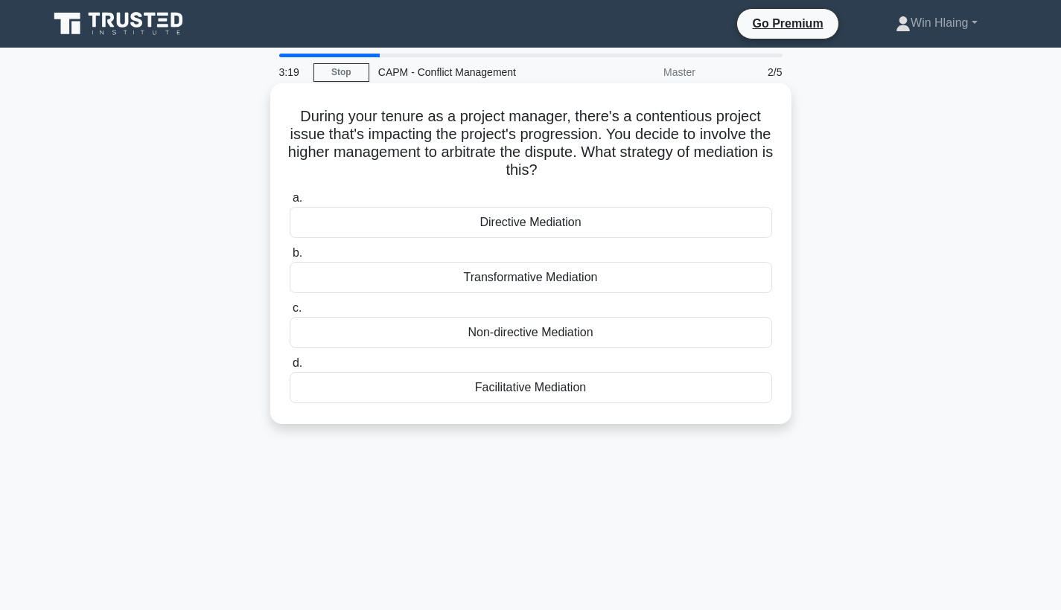
click at [532, 339] on div "Non-directive Mediation" at bounding box center [531, 332] width 482 height 31
click at [290, 313] on input "c. Non-directive Mediation" at bounding box center [290, 309] width 0 height 10
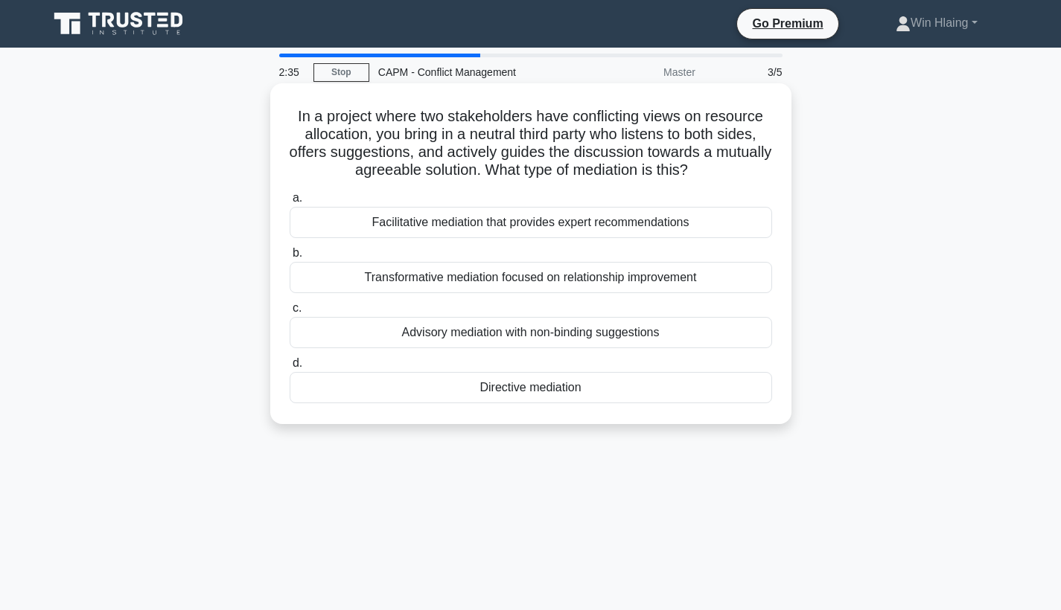
click at [540, 223] on div "Facilitative mediation that provides expert recommendations" at bounding box center [531, 222] width 482 height 31
click at [290, 203] on input "a. Facilitative mediation that provides expert recommendations" at bounding box center [290, 199] width 0 height 10
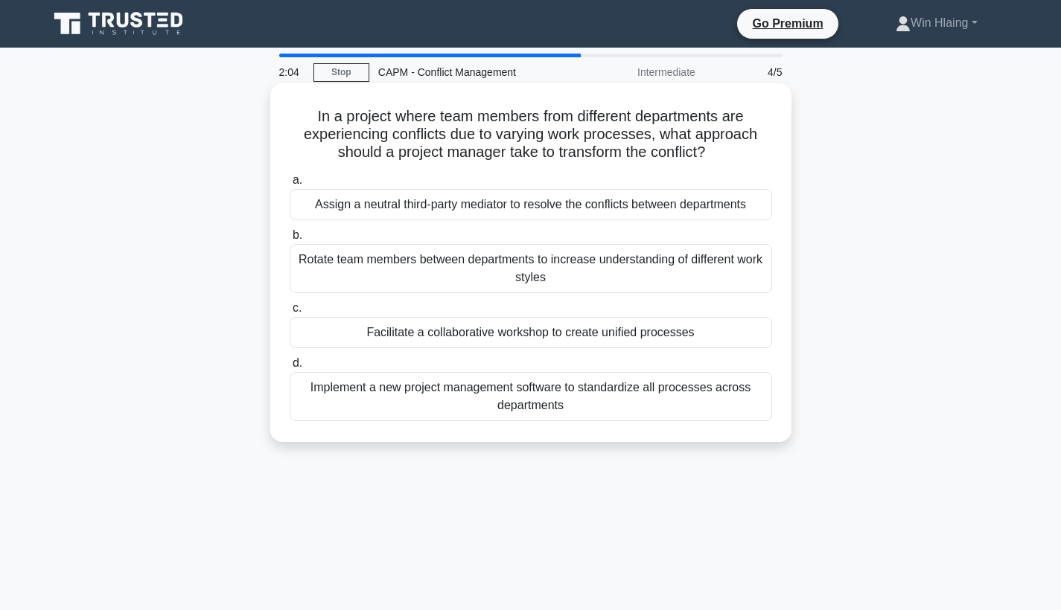
click at [455, 338] on div "Facilitate a collaborative workshop to create unified processes" at bounding box center [531, 332] width 482 height 31
click at [290, 313] on input "c. Facilitate a collaborative workshop to create unified processes" at bounding box center [290, 309] width 0 height 10
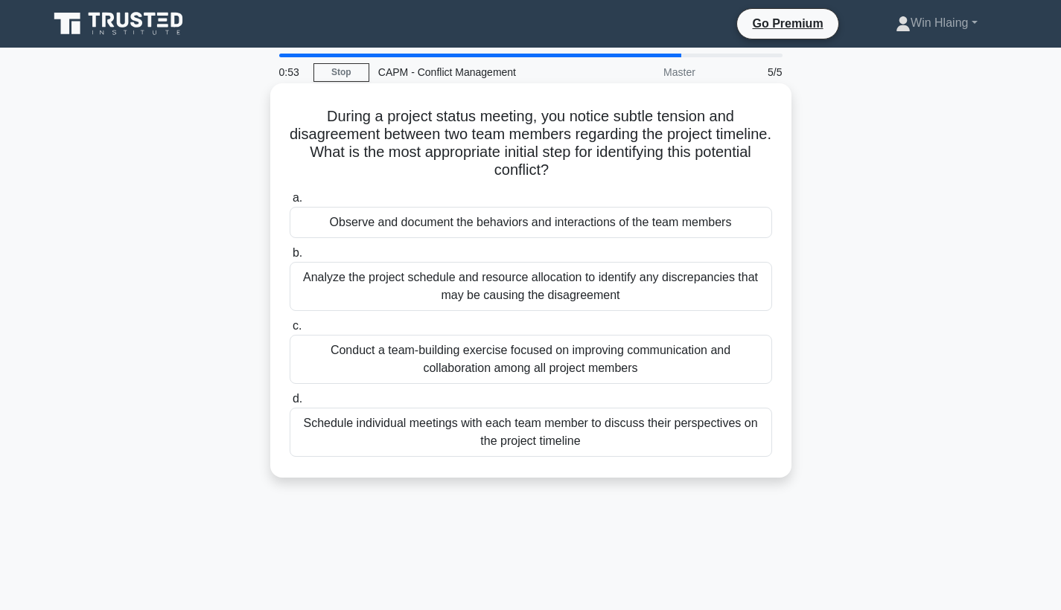
click at [465, 428] on div "Schedule individual meetings with each team member to discuss their perspective…" at bounding box center [531, 432] width 482 height 49
click at [290, 404] on input "d. Schedule individual meetings with each team member to discuss their perspect…" at bounding box center [290, 400] width 0 height 10
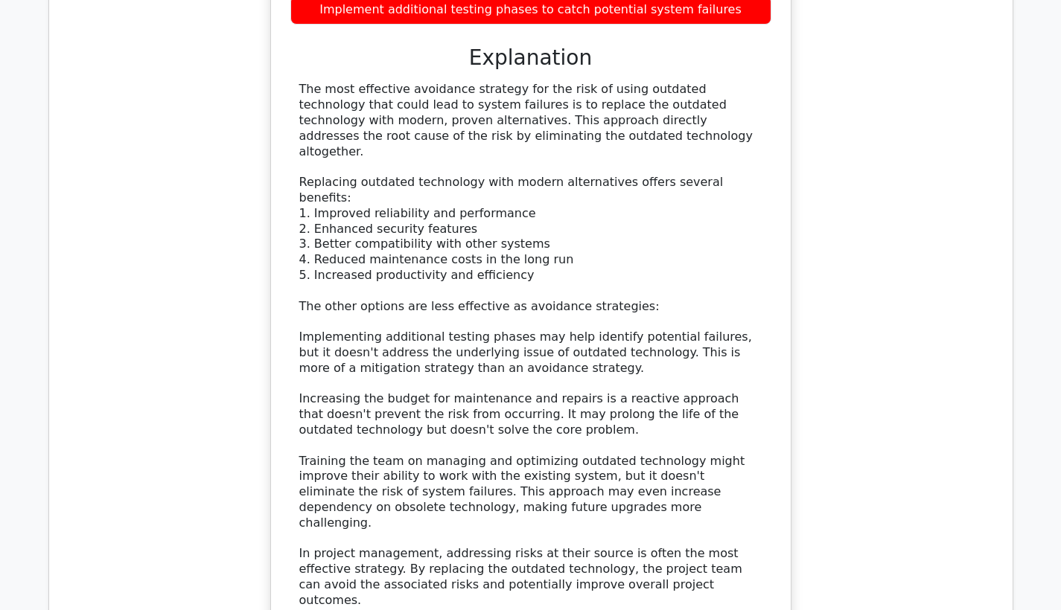
scroll to position [1800, 0]
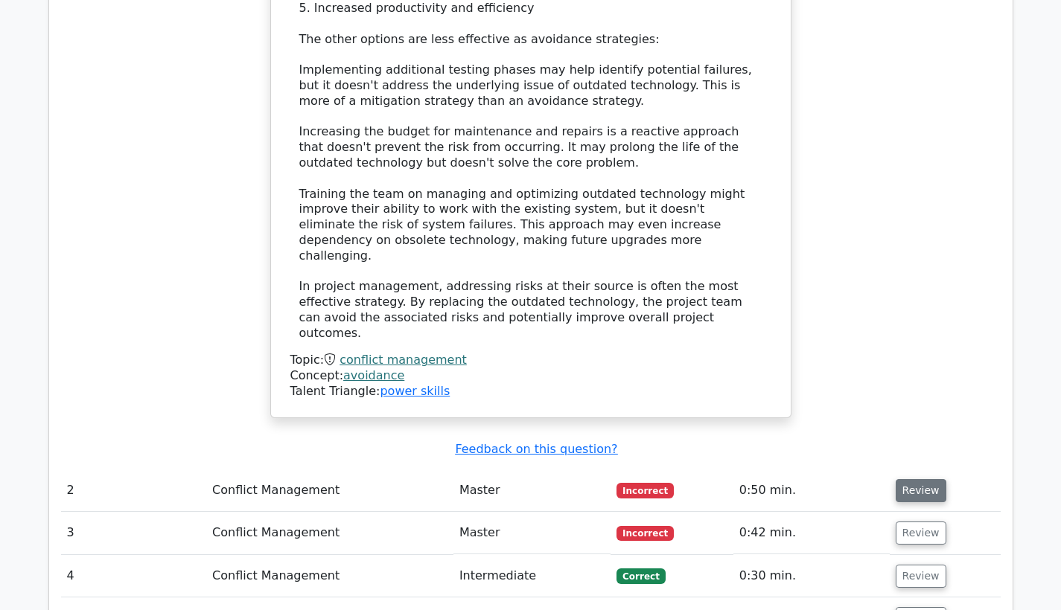
click at [920, 479] on button "Review" at bounding box center [921, 490] width 51 height 23
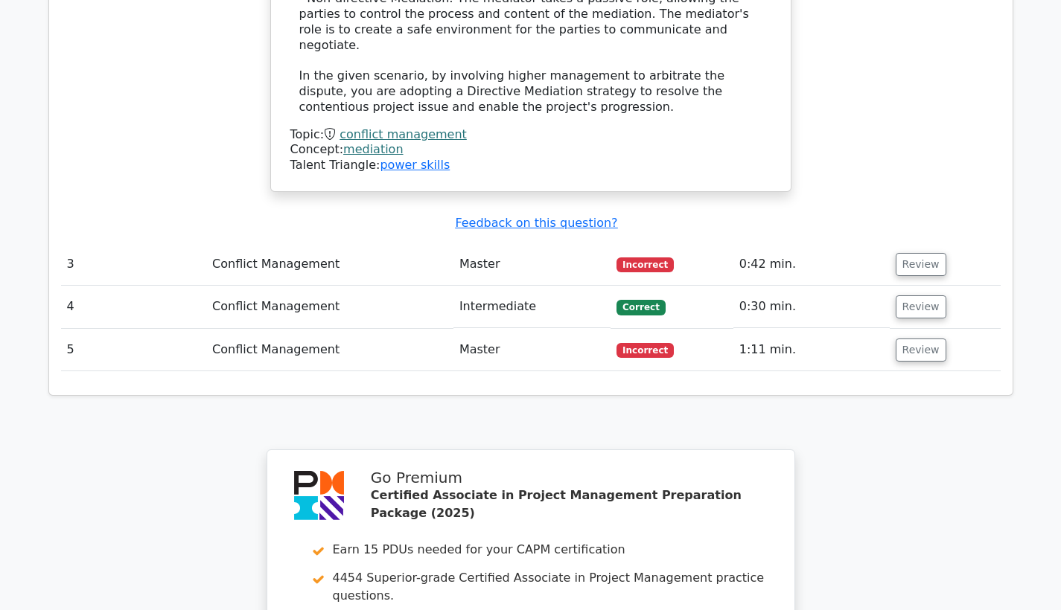
scroll to position [2982, 0]
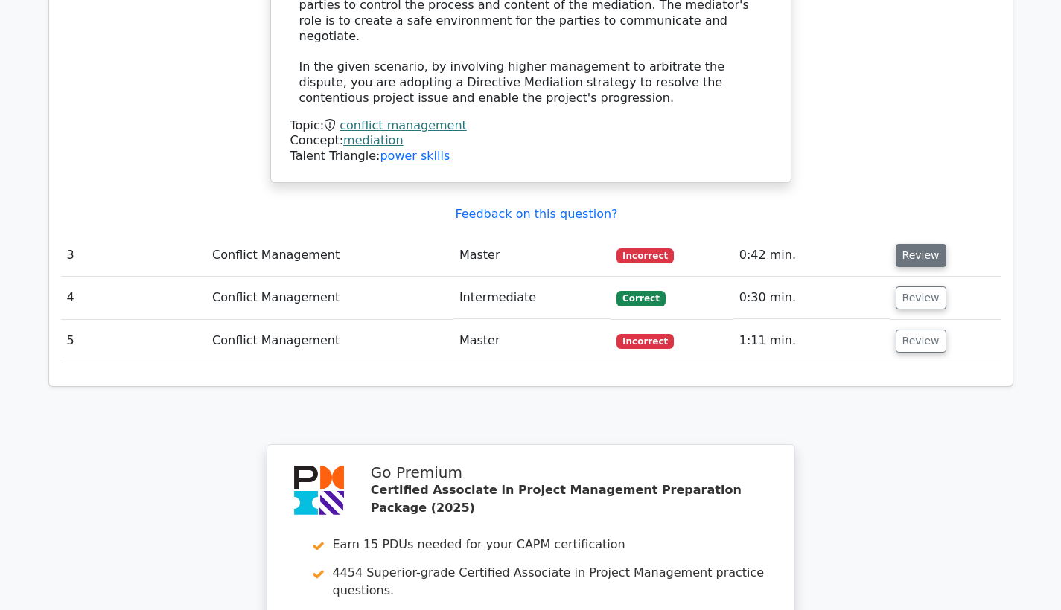
click at [914, 244] on button "Review" at bounding box center [921, 255] width 51 height 23
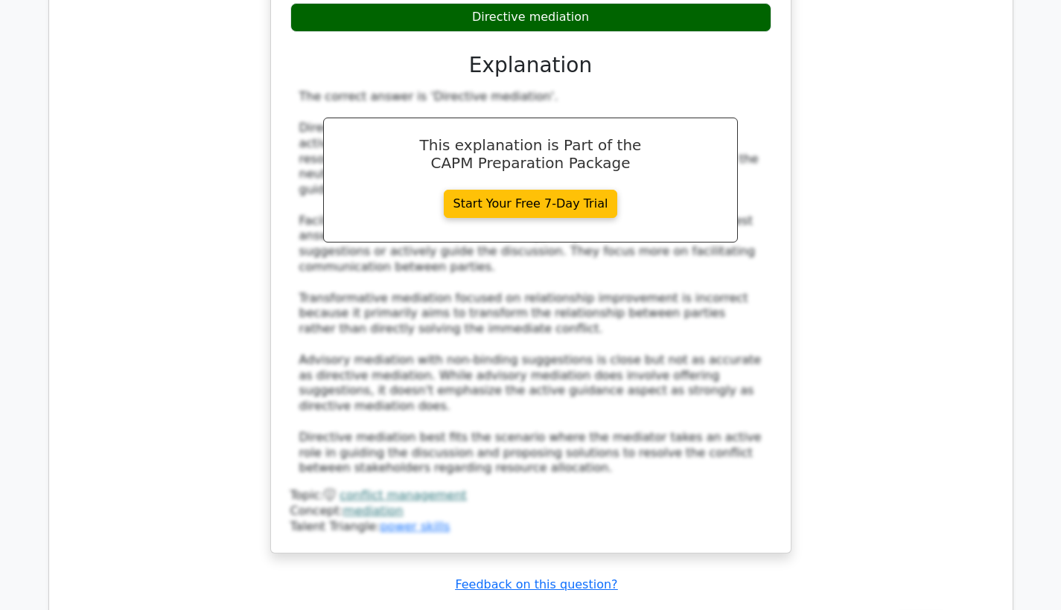
scroll to position [3923, 0]
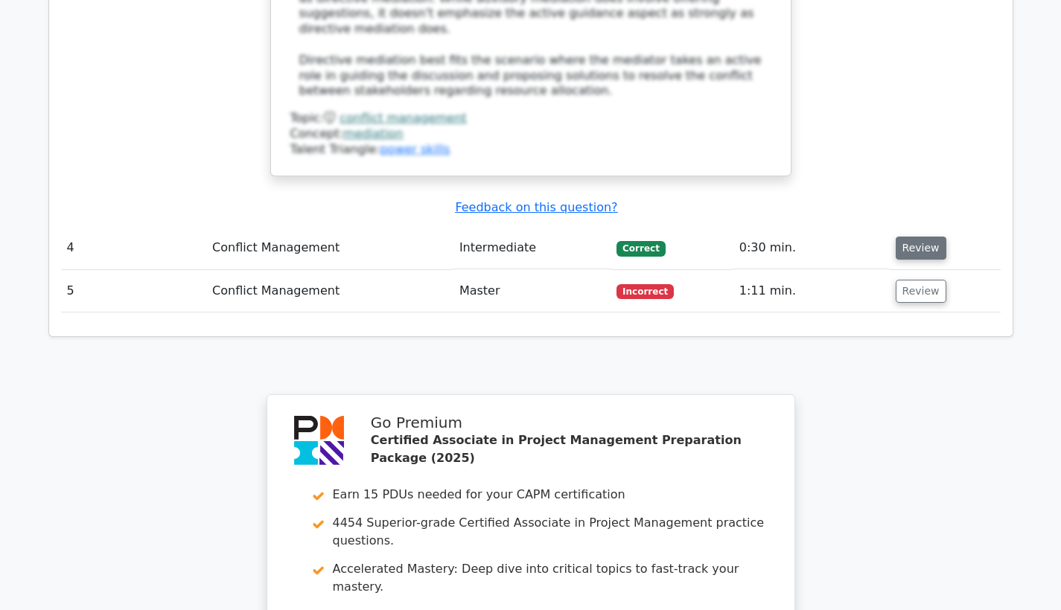
click at [920, 237] on button "Review" at bounding box center [921, 248] width 51 height 23
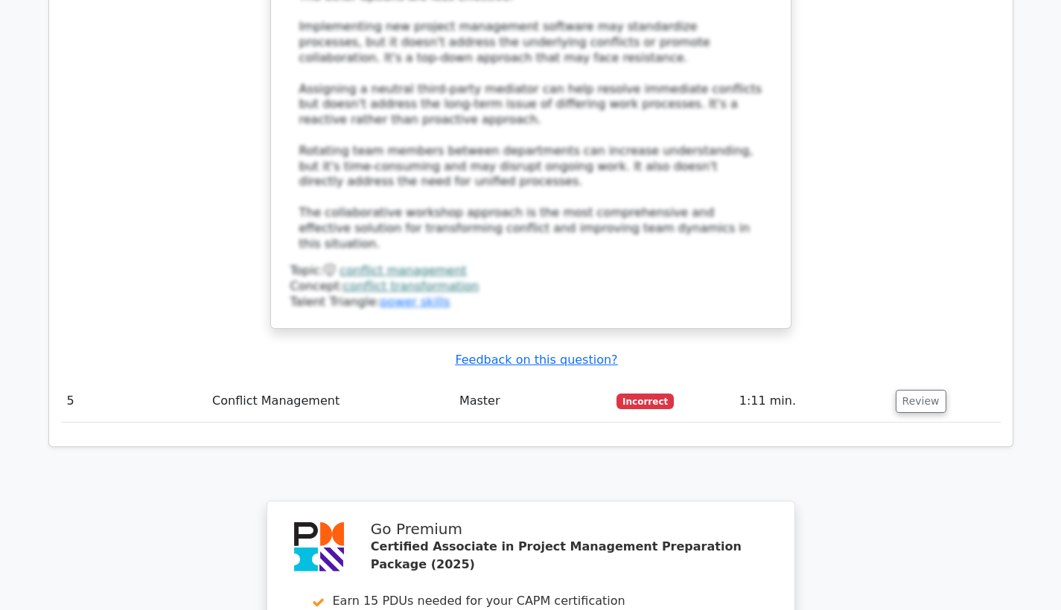
scroll to position [4795, 0]
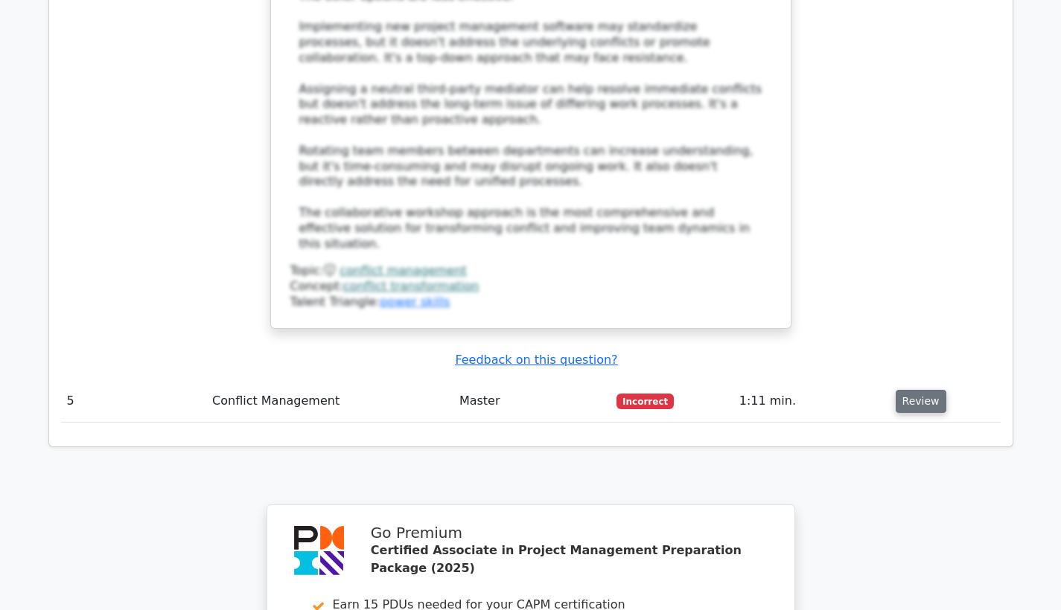
click at [902, 390] on button "Review" at bounding box center [921, 401] width 51 height 23
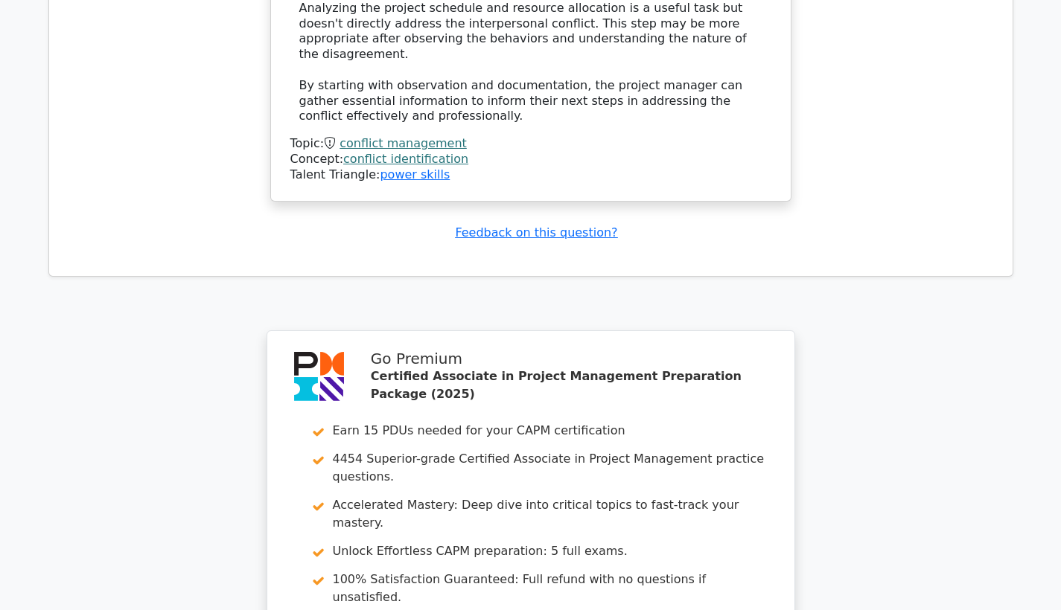
scroll to position [5998, 0]
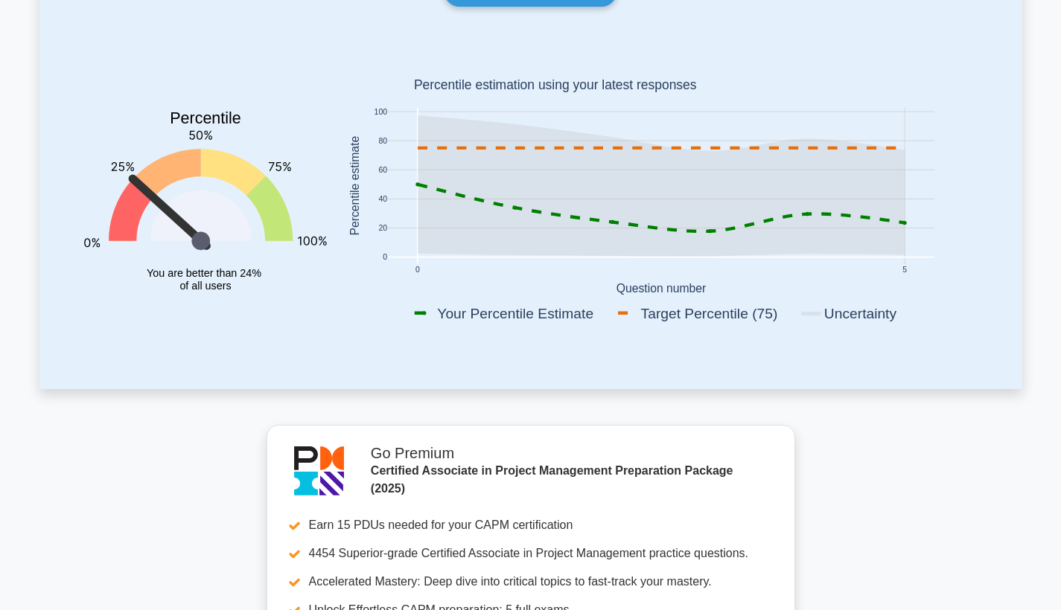
scroll to position [169, 0]
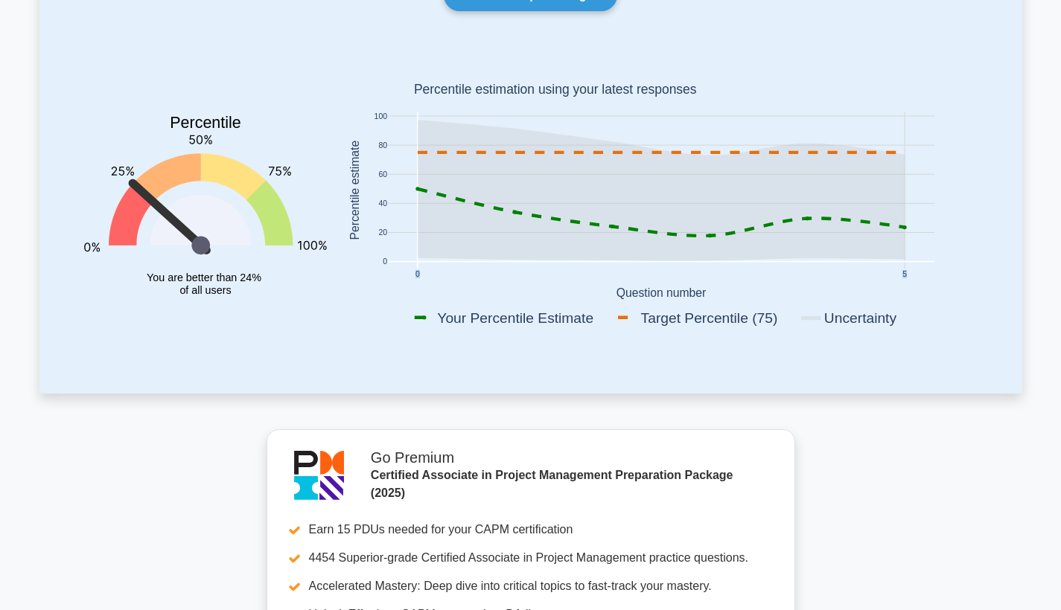
drag, startPoint x: 906, startPoint y: 277, endPoint x: 922, endPoint y: 272, distance: 16.3
click at [922, 272] on icon "0 5 0 20 40 60 80 100 Your Percentile Estimate Target Percentile (75) Uncertain…" at bounding box center [661, 193] width 651 height 293
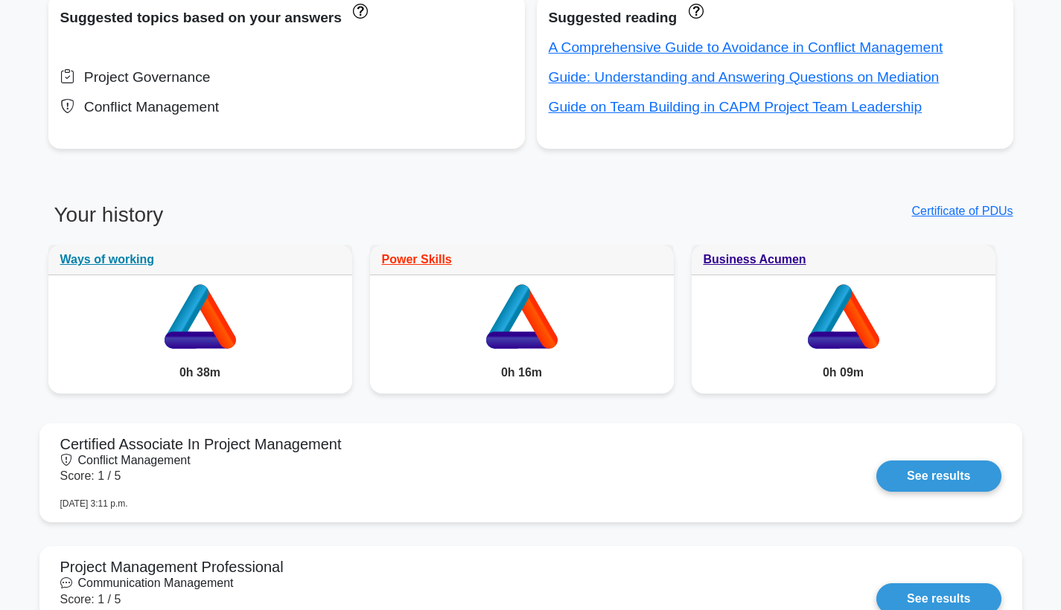
scroll to position [1018, 0]
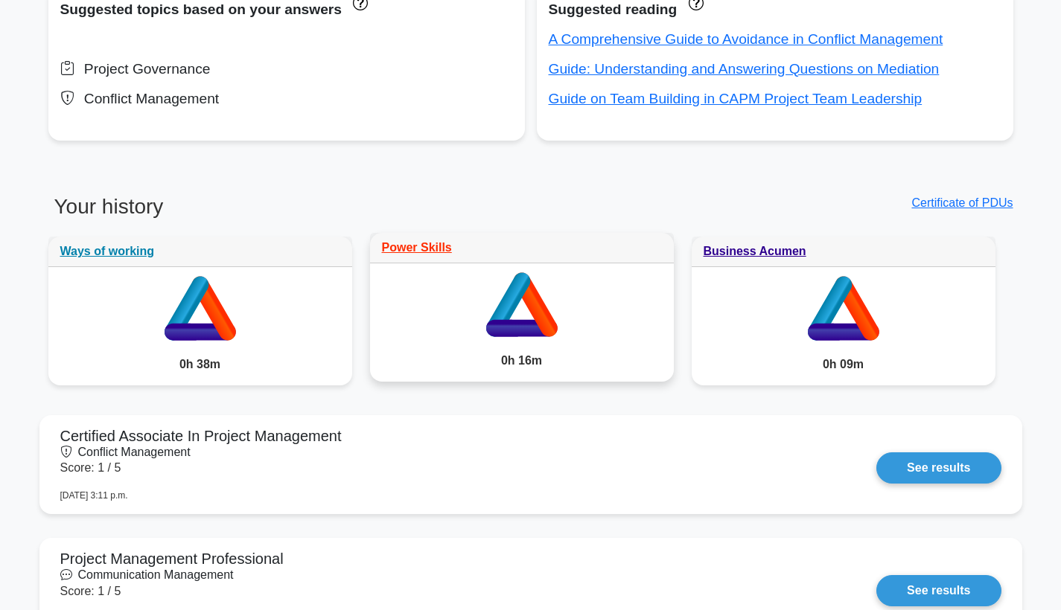
click at [610, 313] on icon at bounding box center [522, 302] width 304 height 77
click at [444, 241] on link "Power Skills" at bounding box center [417, 247] width 70 height 13
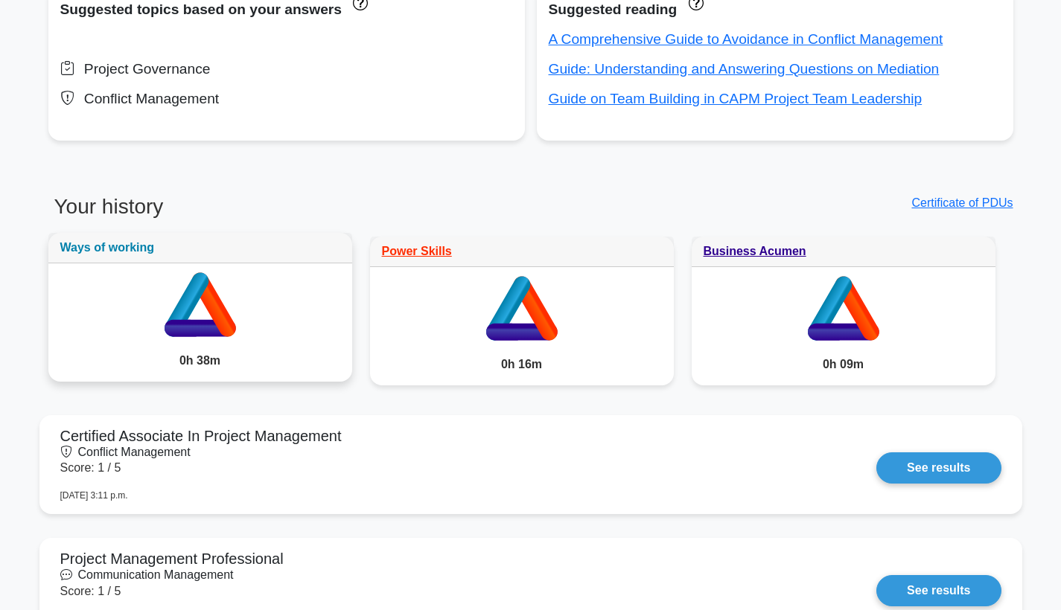
click at [103, 252] on link "Ways of working" at bounding box center [107, 247] width 95 height 13
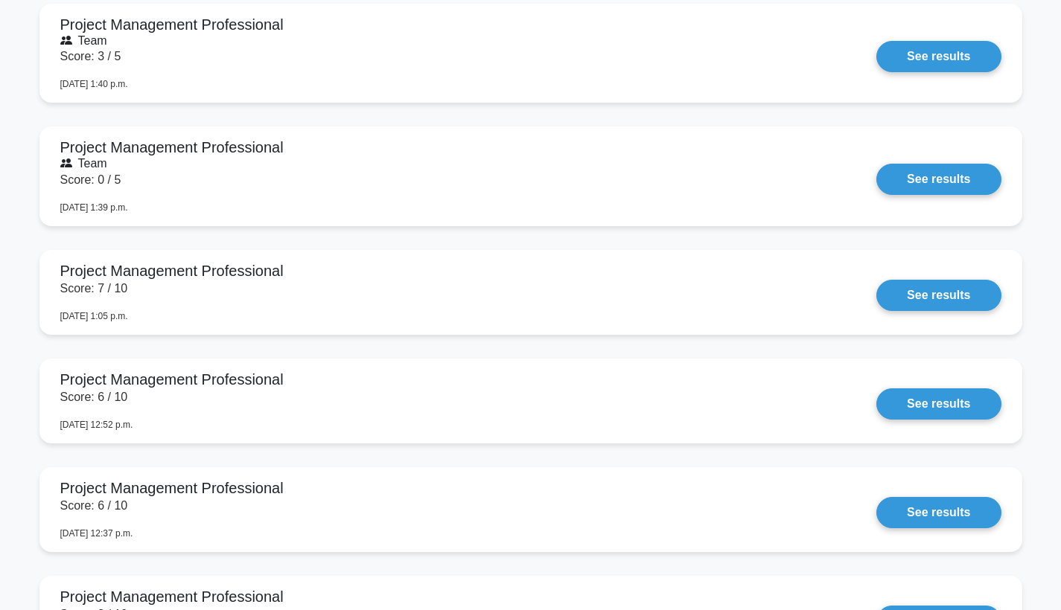
scroll to position [2048, 0]
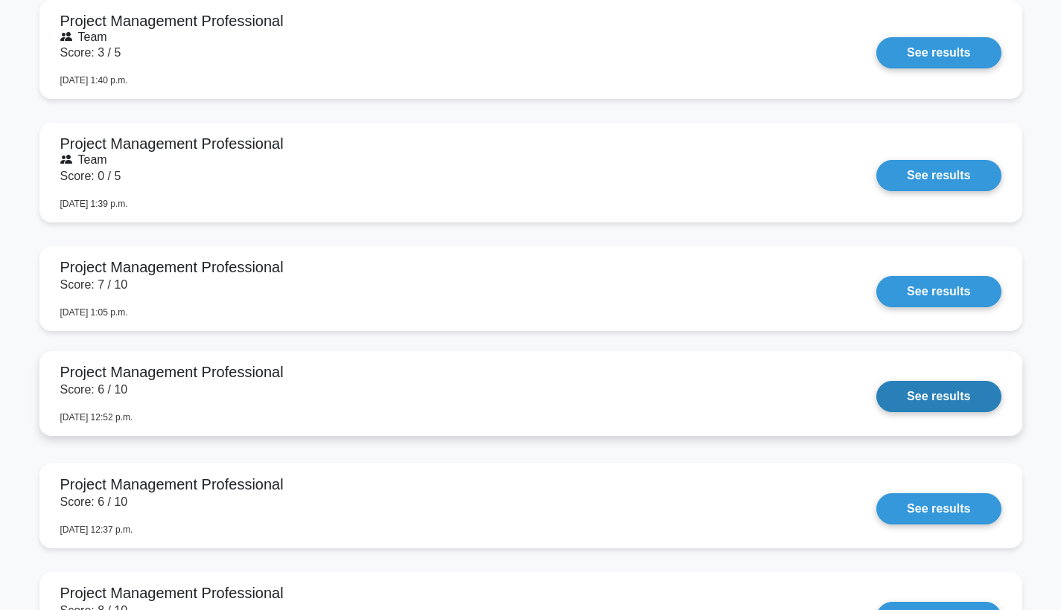
click at [913, 397] on link "See results" at bounding box center [938, 396] width 124 height 31
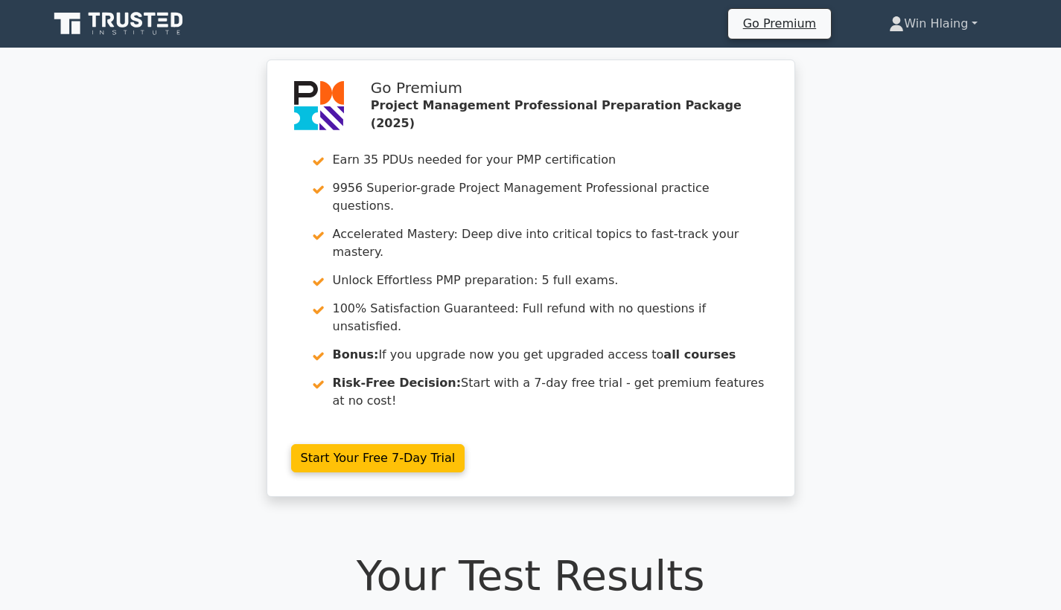
click at [916, 21] on link "Win Hlaing" at bounding box center [932, 24] width 159 height 30
click at [910, 55] on link "Profile" at bounding box center [913, 59] width 118 height 24
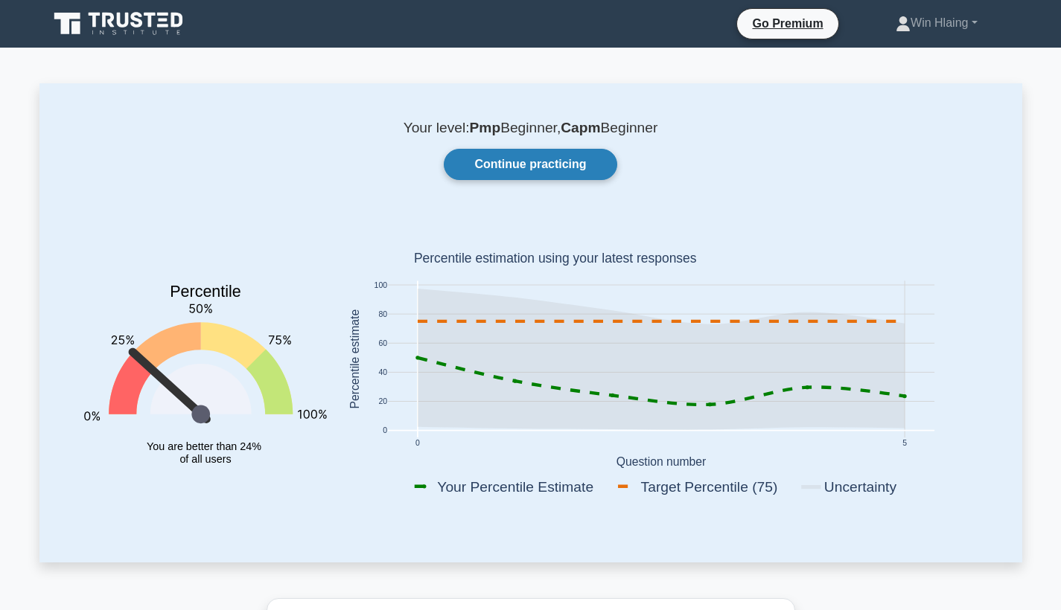
click at [602, 179] on link "Continue practicing" at bounding box center [530, 164] width 173 height 31
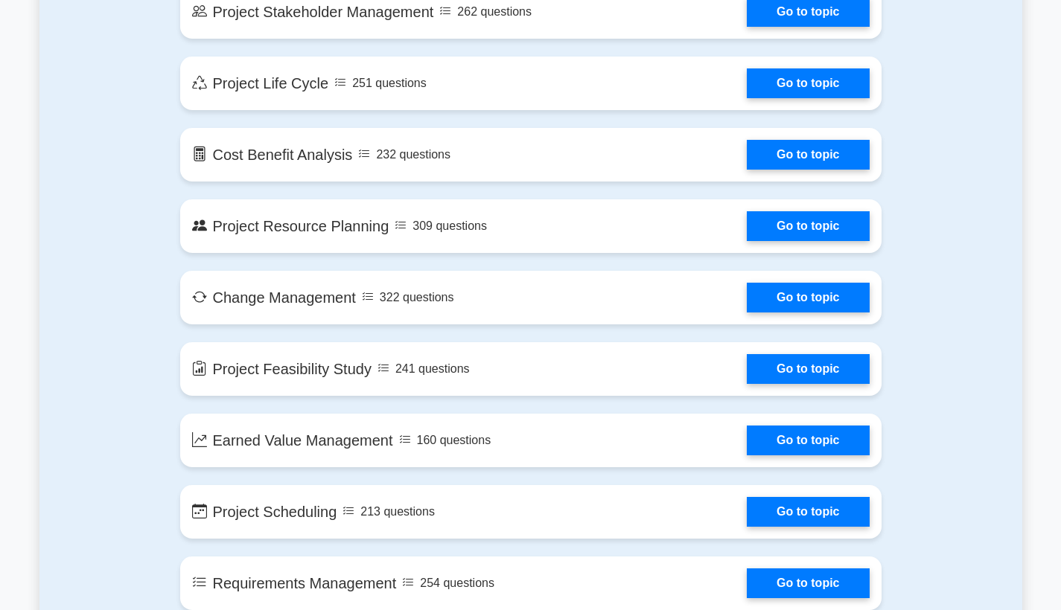
scroll to position [1778, 0]
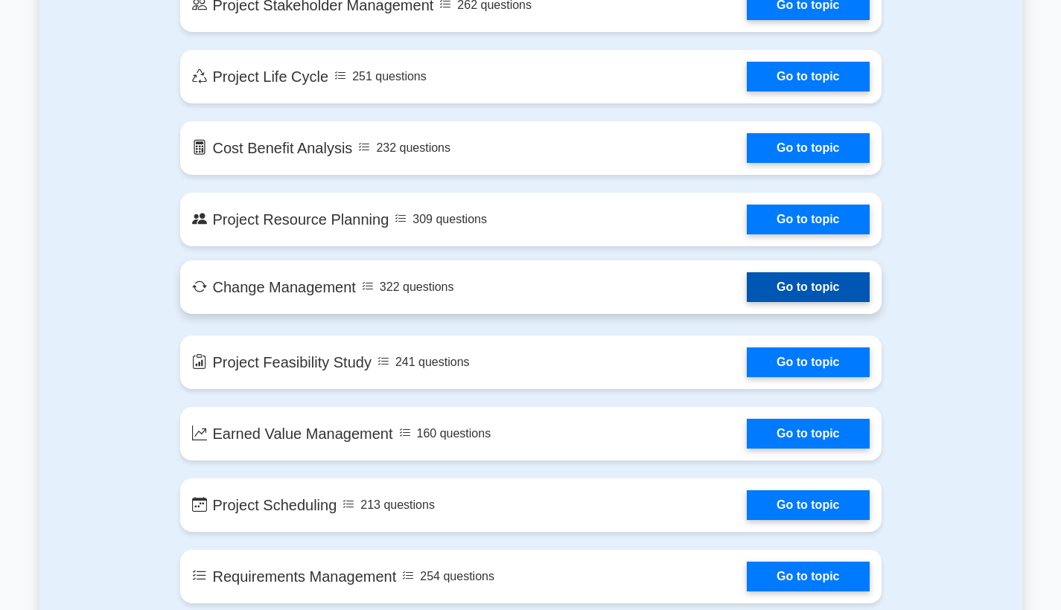
click at [839, 278] on link "Go to topic" at bounding box center [808, 287] width 122 height 30
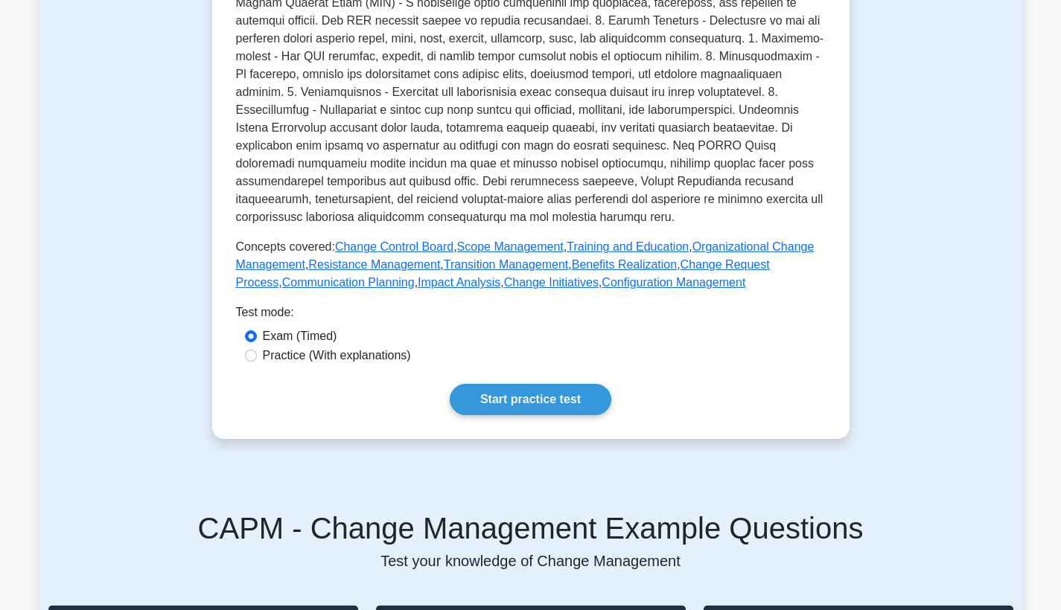
scroll to position [502, 0]
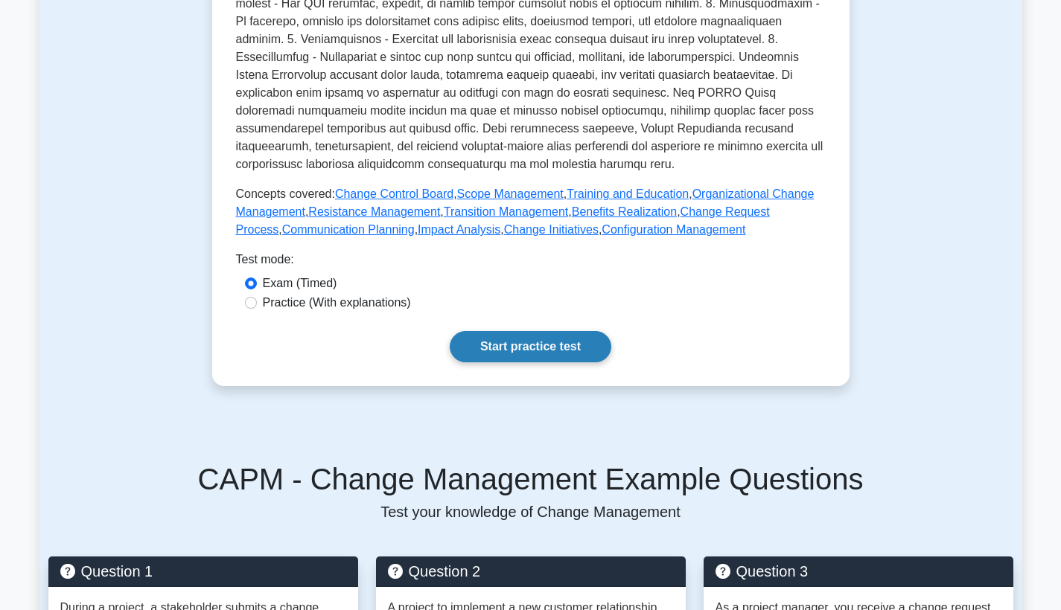
click at [578, 341] on link "Start practice test" at bounding box center [531, 346] width 162 height 31
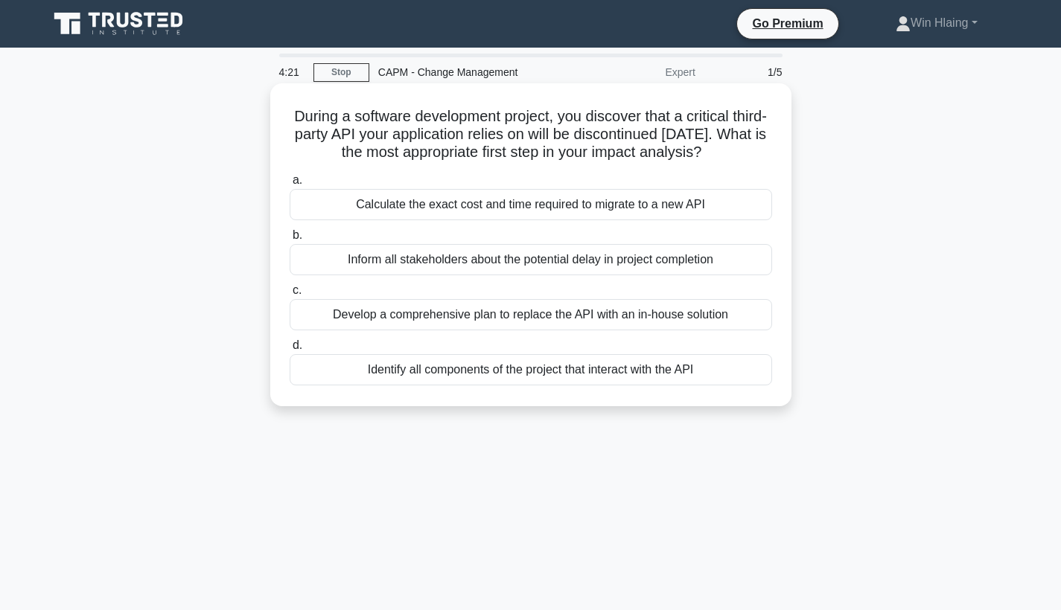
click at [465, 264] on div "Inform all stakeholders about the potential delay in project completion" at bounding box center [531, 259] width 482 height 31
click at [290, 240] on input "b. Inform all stakeholders about the potential delay in project completion" at bounding box center [290, 236] width 0 height 10
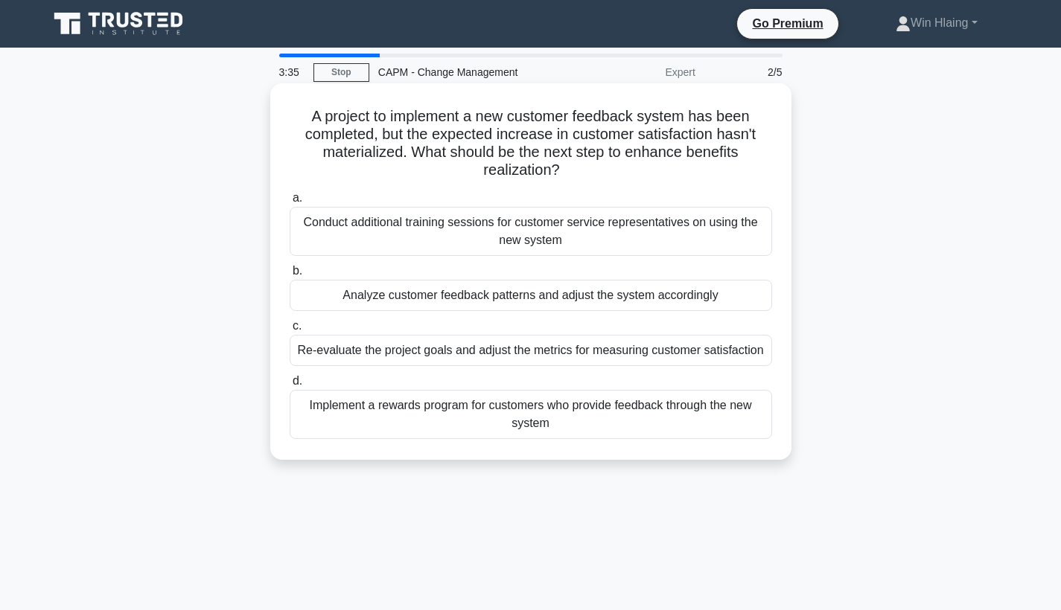
click at [523, 296] on div "Analyze customer feedback patterns and adjust the system accordingly" at bounding box center [531, 295] width 482 height 31
click at [290, 276] on input "b. Analyze customer feedback patterns and adjust the system accordingly" at bounding box center [290, 272] width 0 height 10
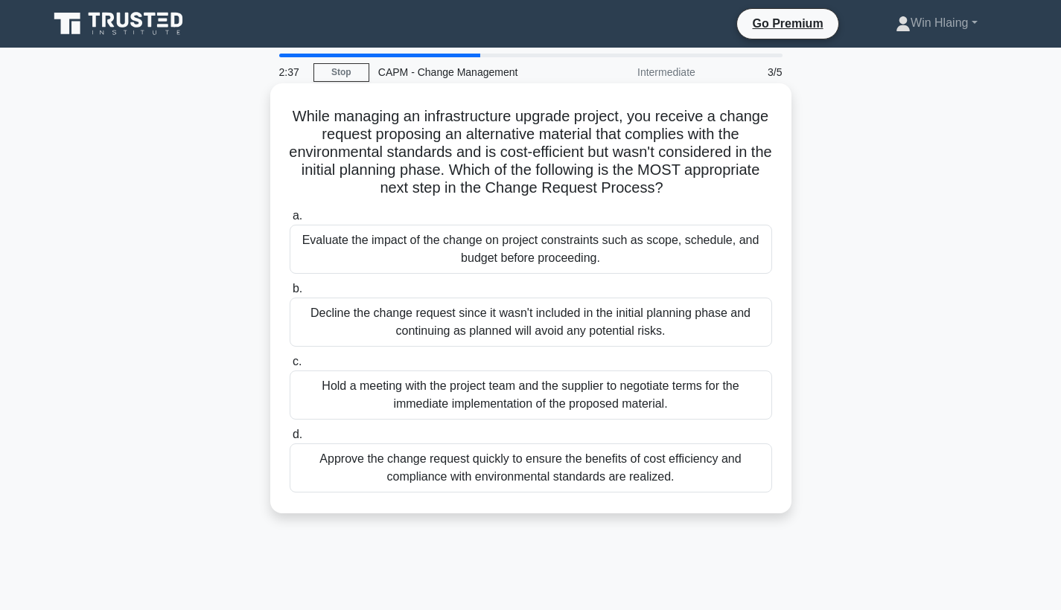
click at [510, 252] on div "Evaluate the impact of the change on project constraints such as scope, schedul…" at bounding box center [531, 249] width 482 height 49
click at [290, 221] on input "a. Evaluate the impact of the change on project constraints such as scope, sche…" at bounding box center [290, 216] width 0 height 10
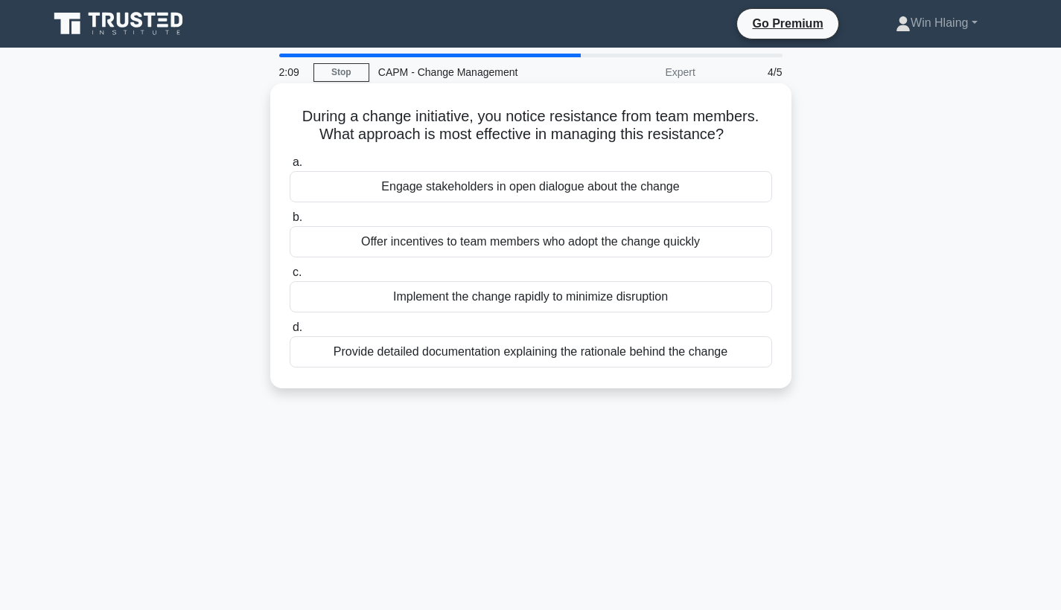
click at [514, 187] on div "Engage stakeholders in open dialogue about the change" at bounding box center [531, 186] width 482 height 31
click at [290, 168] on input "a. Engage stakeholders in open dialogue about the change" at bounding box center [290, 163] width 0 height 10
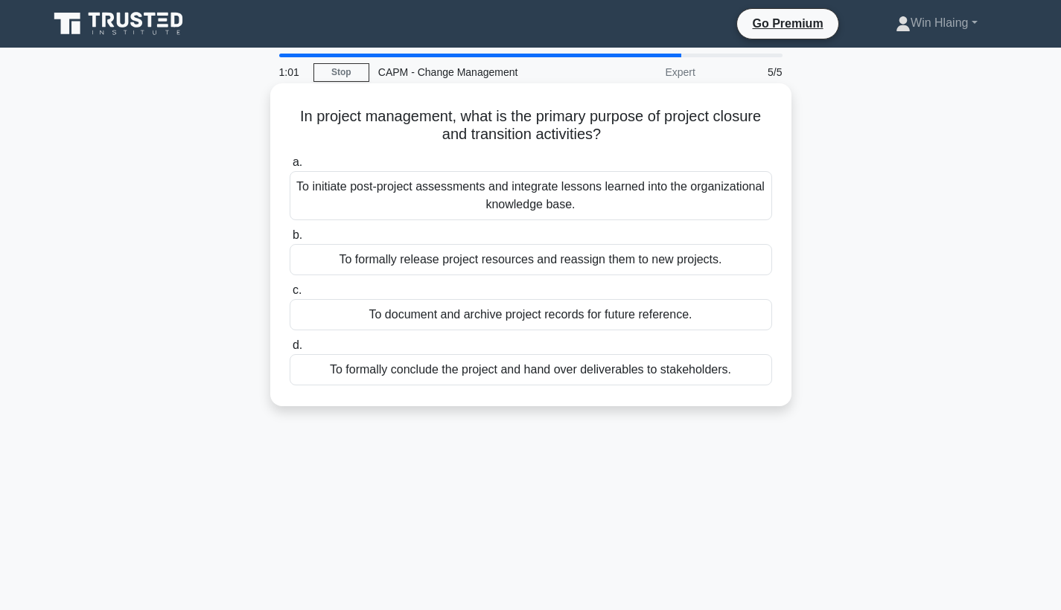
click at [503, 259] on div "To formally release project resources and reassign them to new projects." at bounding box center [531, 259] width 482 height 31
click at [290, 240] on input "b. To formally release project resources and reassign them to new projects." at bounding box center [290, 236] width 0 height 10
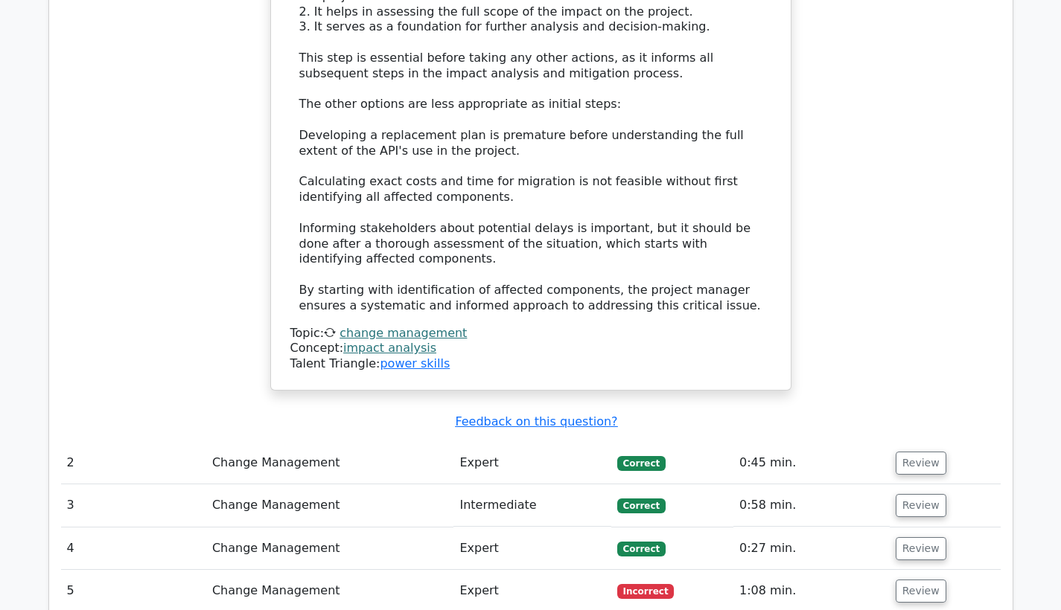
scroll to position [1698, 0]
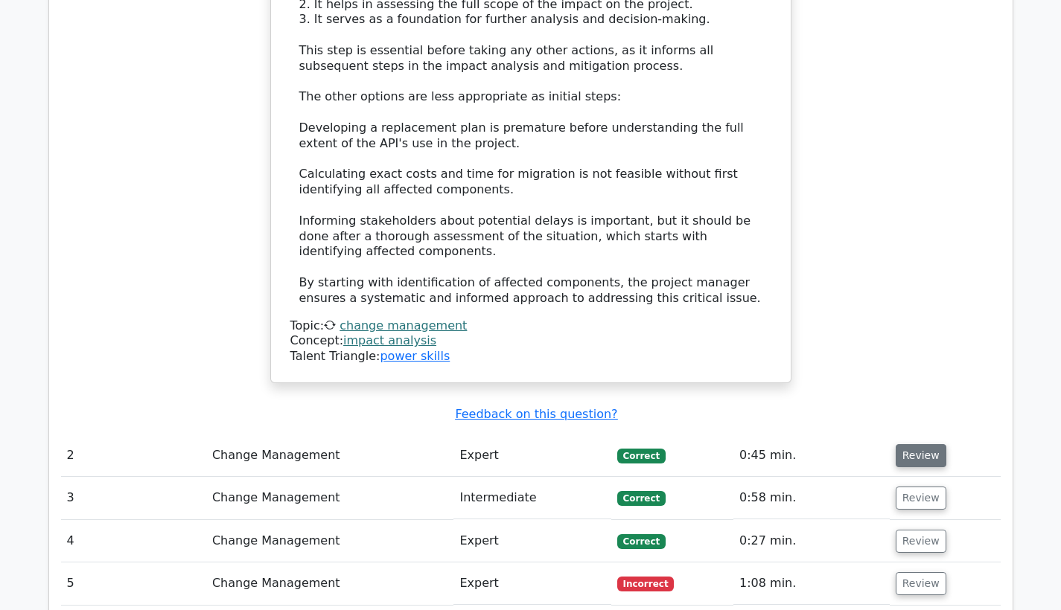
click at [912, 444] on button "Review" at bounding box center [921, 455] width 51 height 23
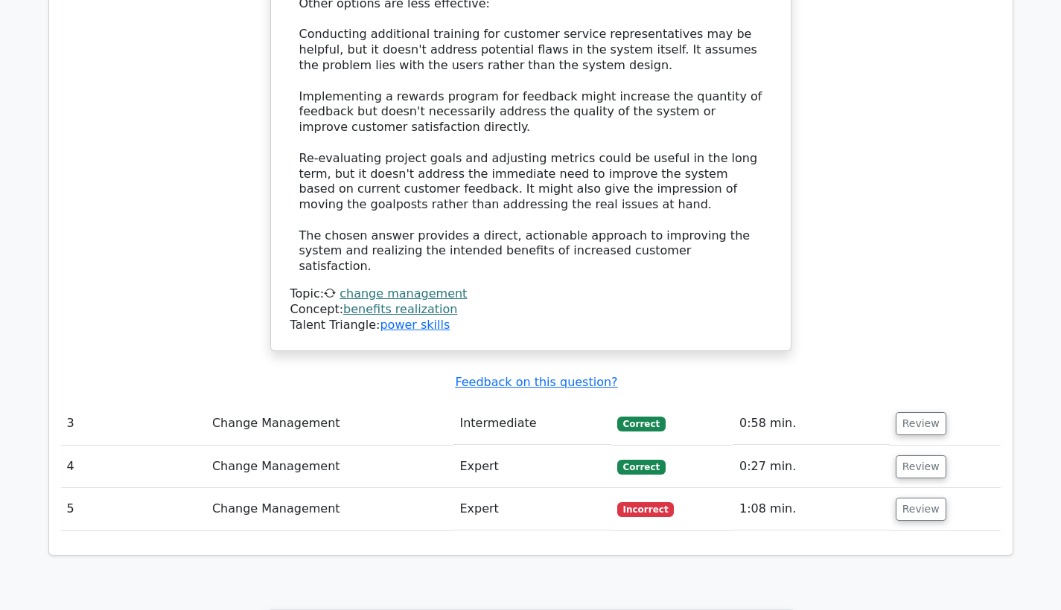
scroll to position [2742, 0]
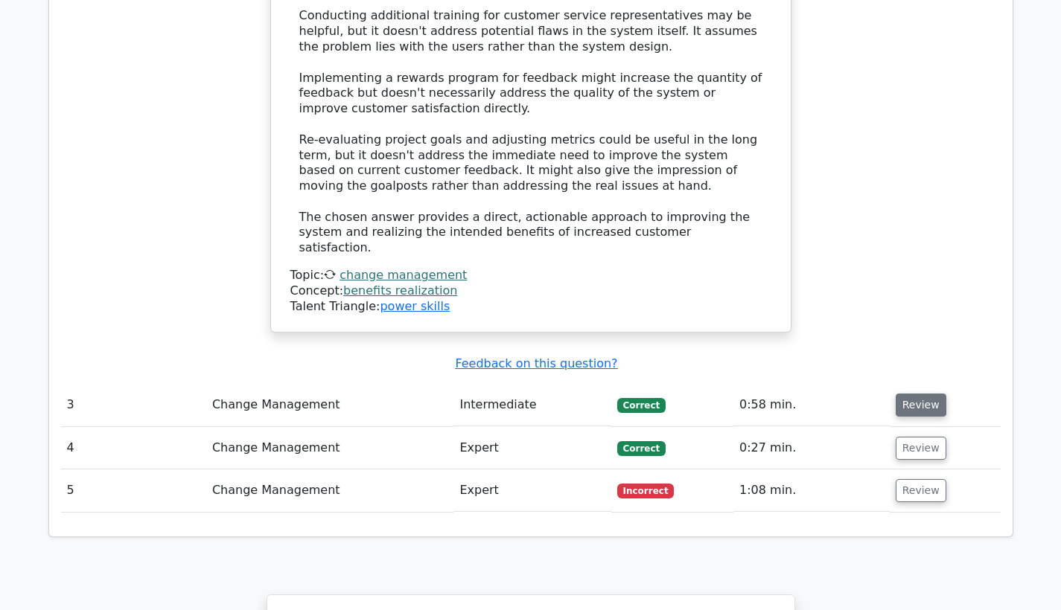
click at [931, 394] on button "Review" at bounding box center [921, 405] width 51 height 23
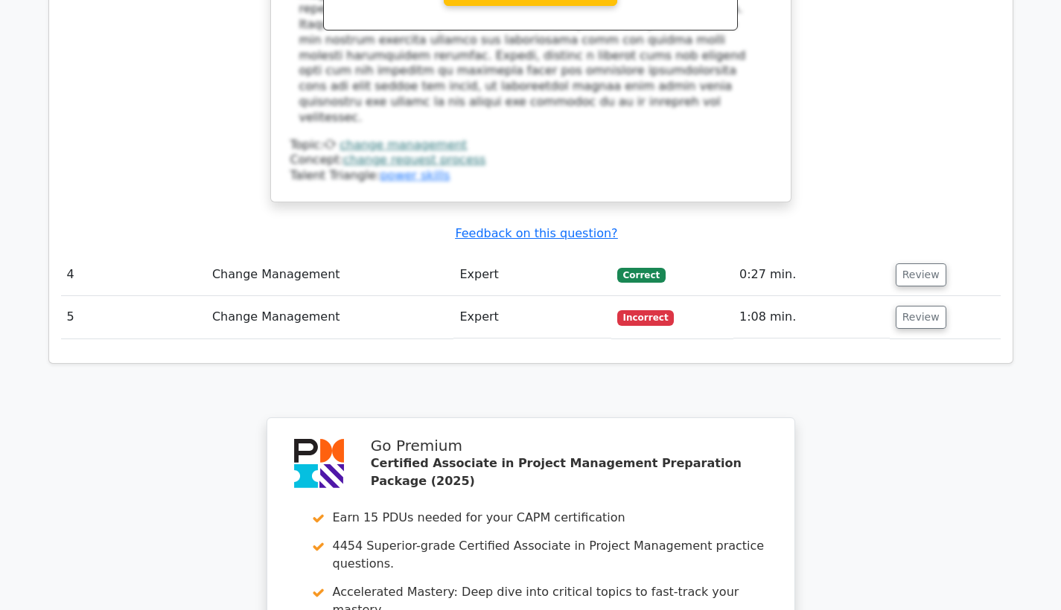
scroll to position [3757, 0]
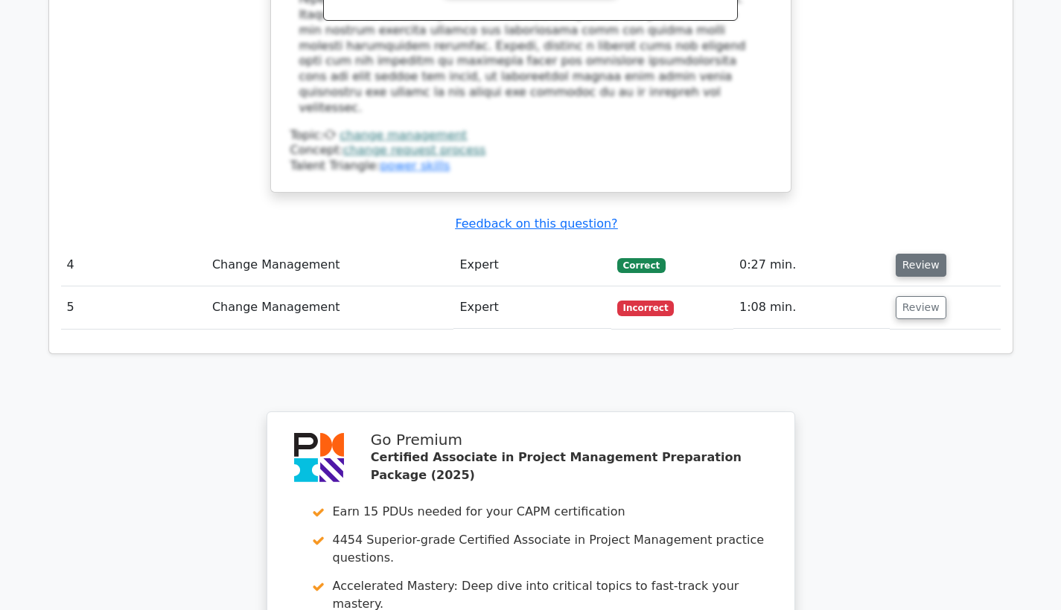
click at [921, 254] on button "Review" at bounding box center [921, 265] width 51 height 23
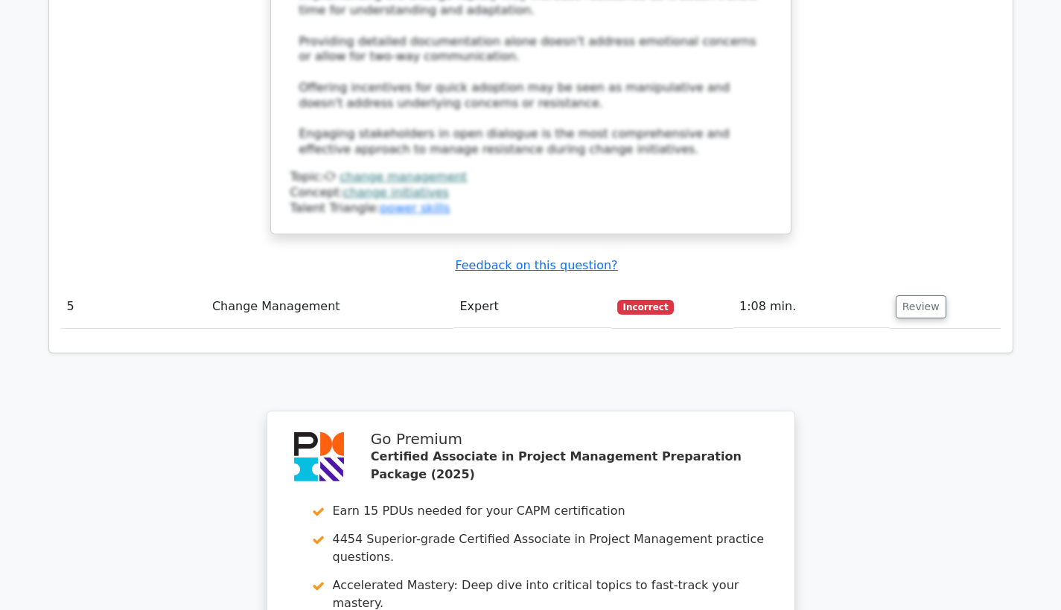
scroll to position [4634, 0]
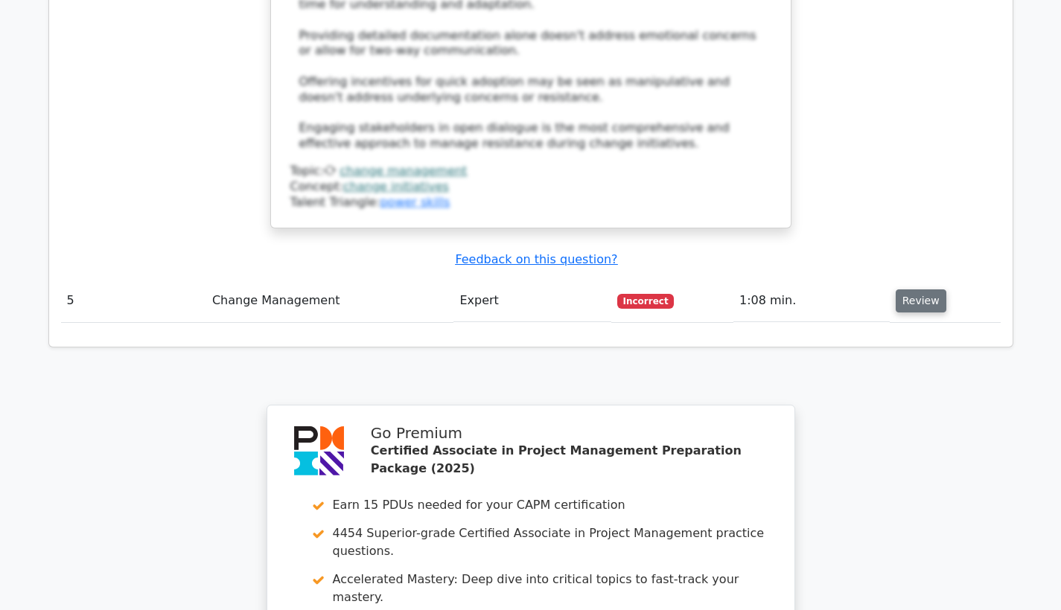
click at [913, 290] on button "Review" at bounding box center [921, 301] width 51 height 23
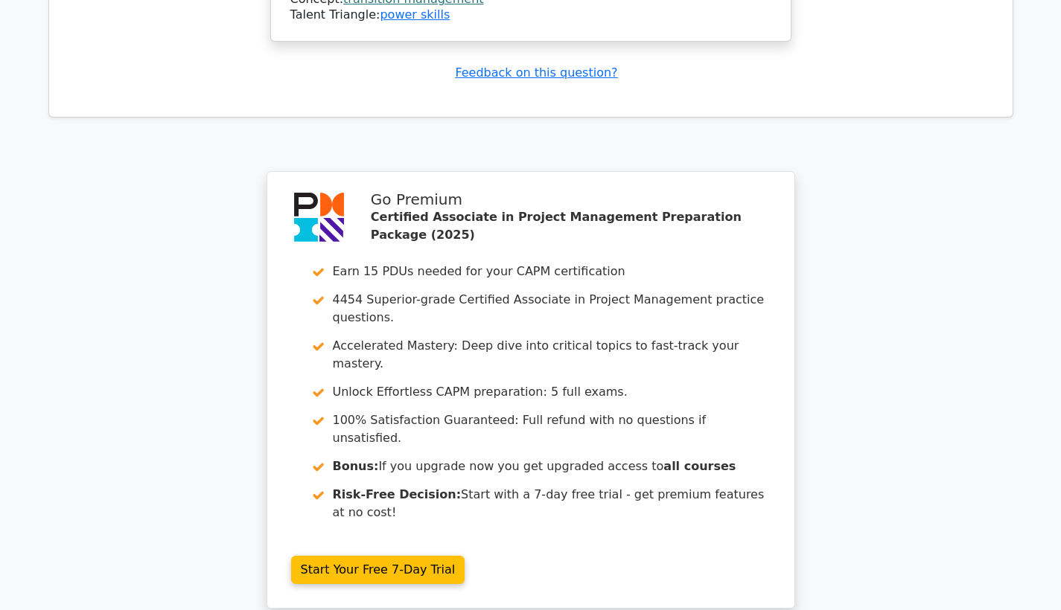
scroll to position [5486, 0]
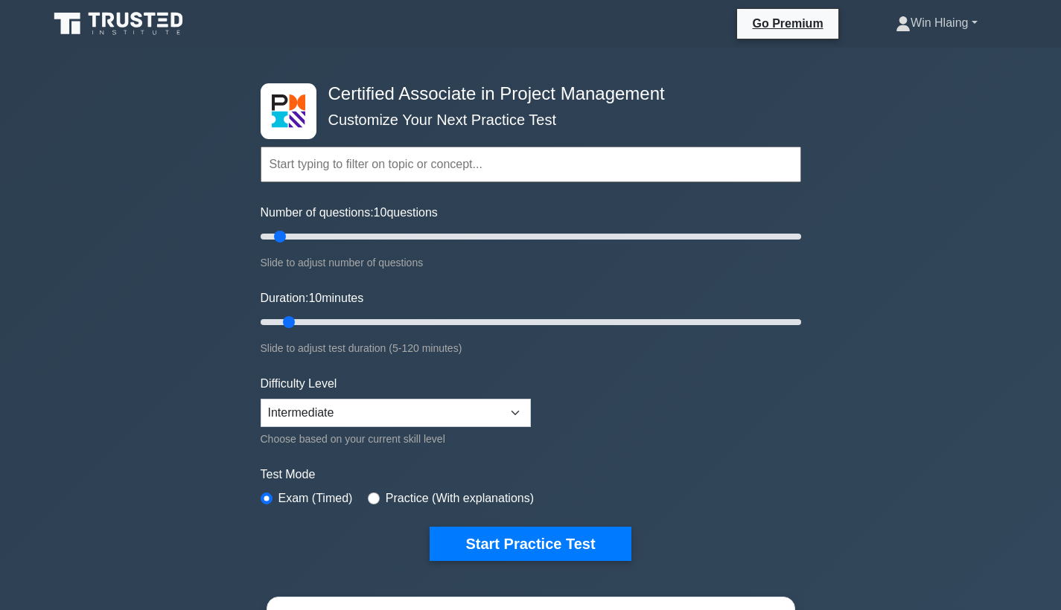
click at [960, 24] on link "Win Hlaing" at bounding box center [936, 23] width 153 height 30
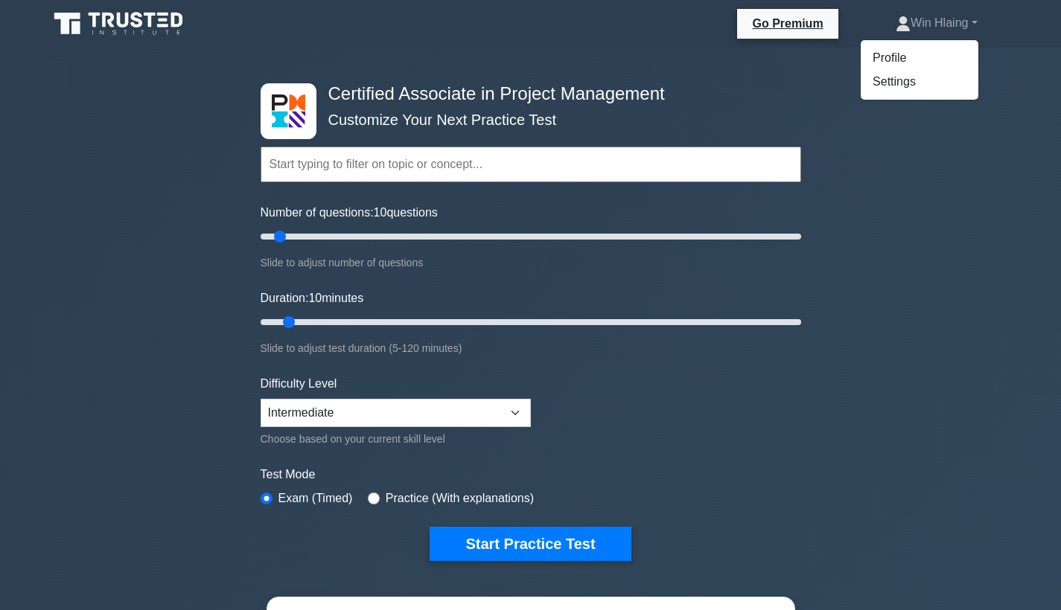
click at [933, 41] on ul "Profile Settings" at bounding box center [919, 69] width 119 height 61
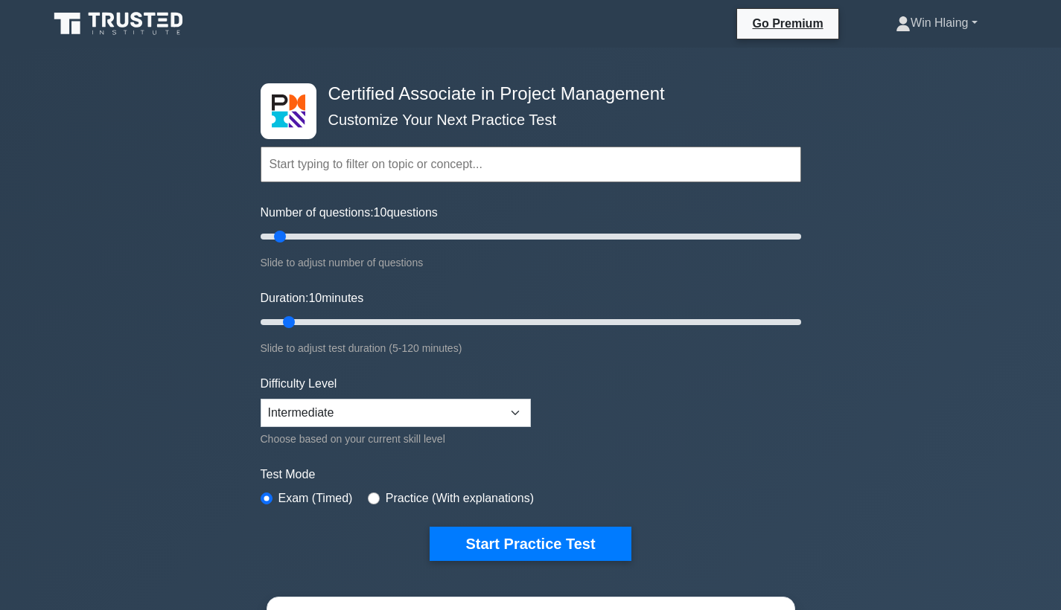
click at [937, 18] on link "Win Hlaing" at bounding box center [936, 23] width 153 height 30
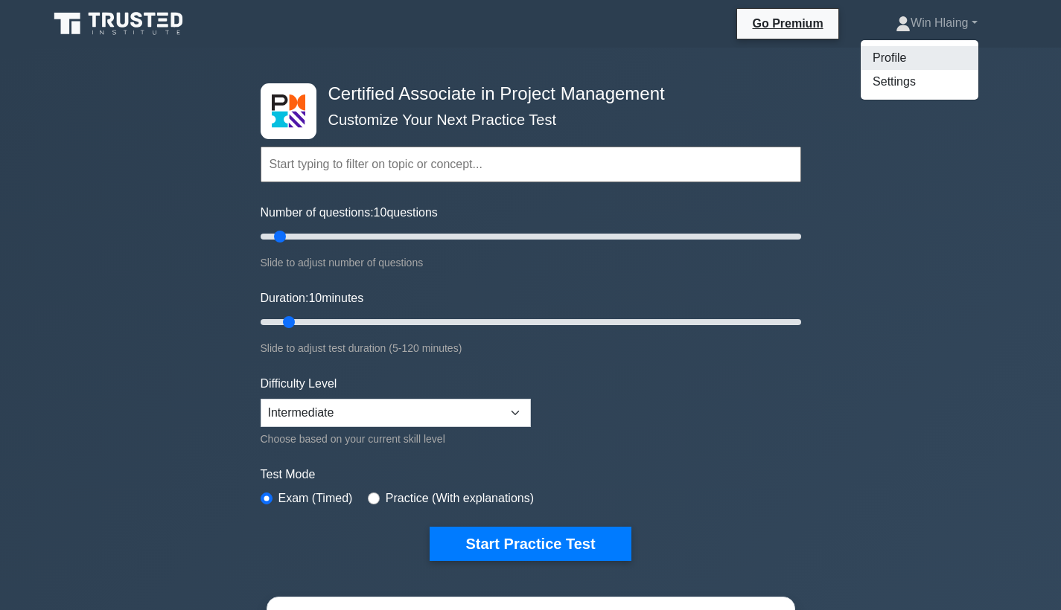
click at [925, 63] on link "Profile" at bounding box center [920, 58] width 118 height 24
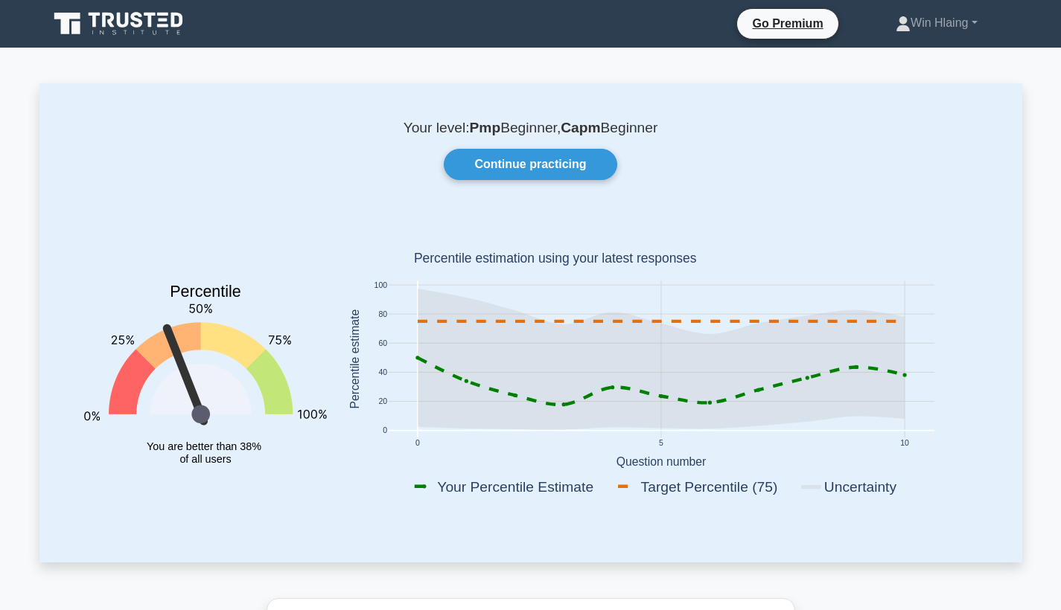
click at [625, 381] on icon at bounding box center [660, 359] width 487 height 141
drag, startPoint x: 660, startPoint y: 437, endPoint x: 683, endPoint y: 446, distance: 25.4
click at [683, 446] on icon "0 5 10 0 20 40 60 80 100 Your Percentile Estimate Target Percentile (75) Uncert…" at bounding box center [661, 362] width 651 height 293
click at [683, 446] on rect at bounding box center [661, 362] width 651 height 293
